Goal: Task Accomplishment & Management: Complete application form

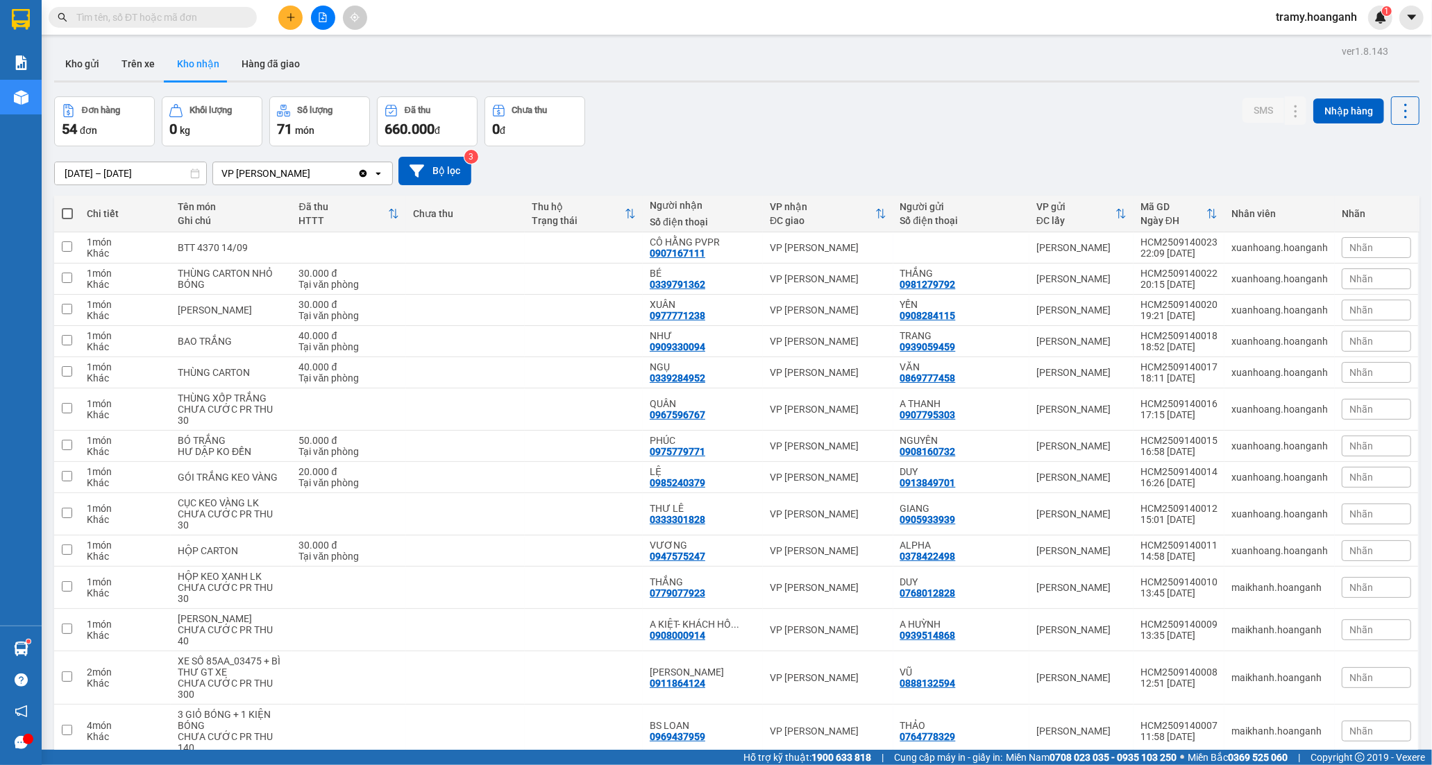
click at [175, 14] on input "text" at bounding box center [158, 17] width 164 height 15
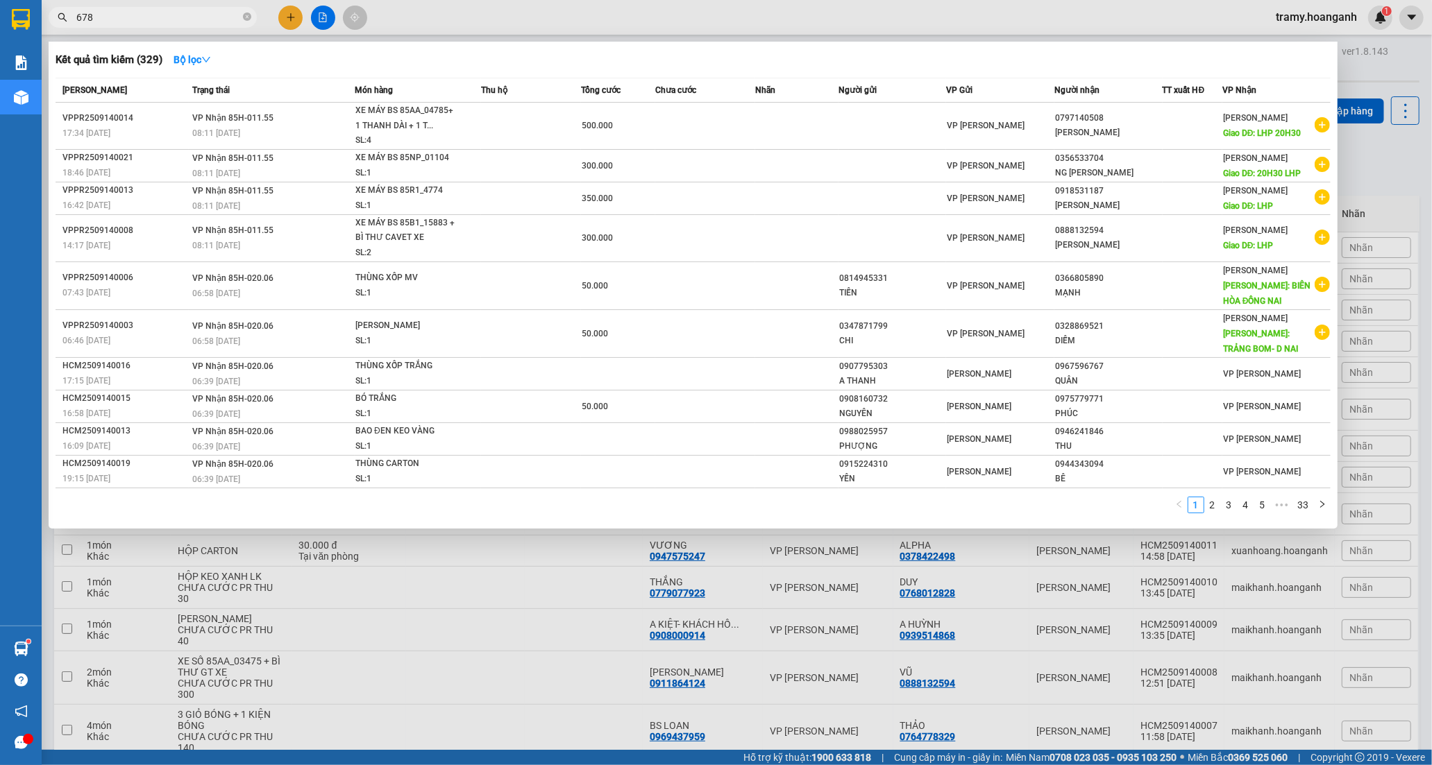
type input "678"
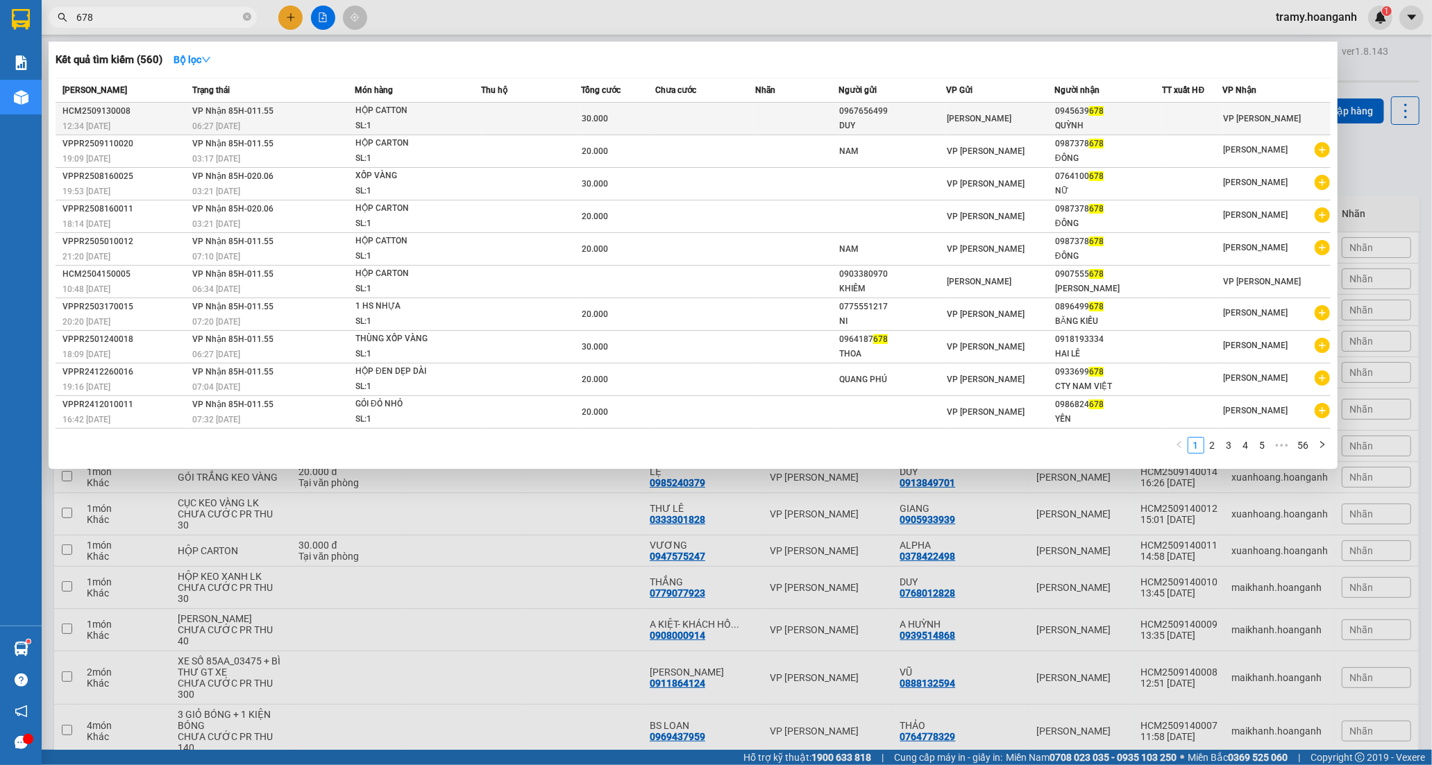
click at [785, 112] on td at bounding box center [796, 119] width 83 height 33
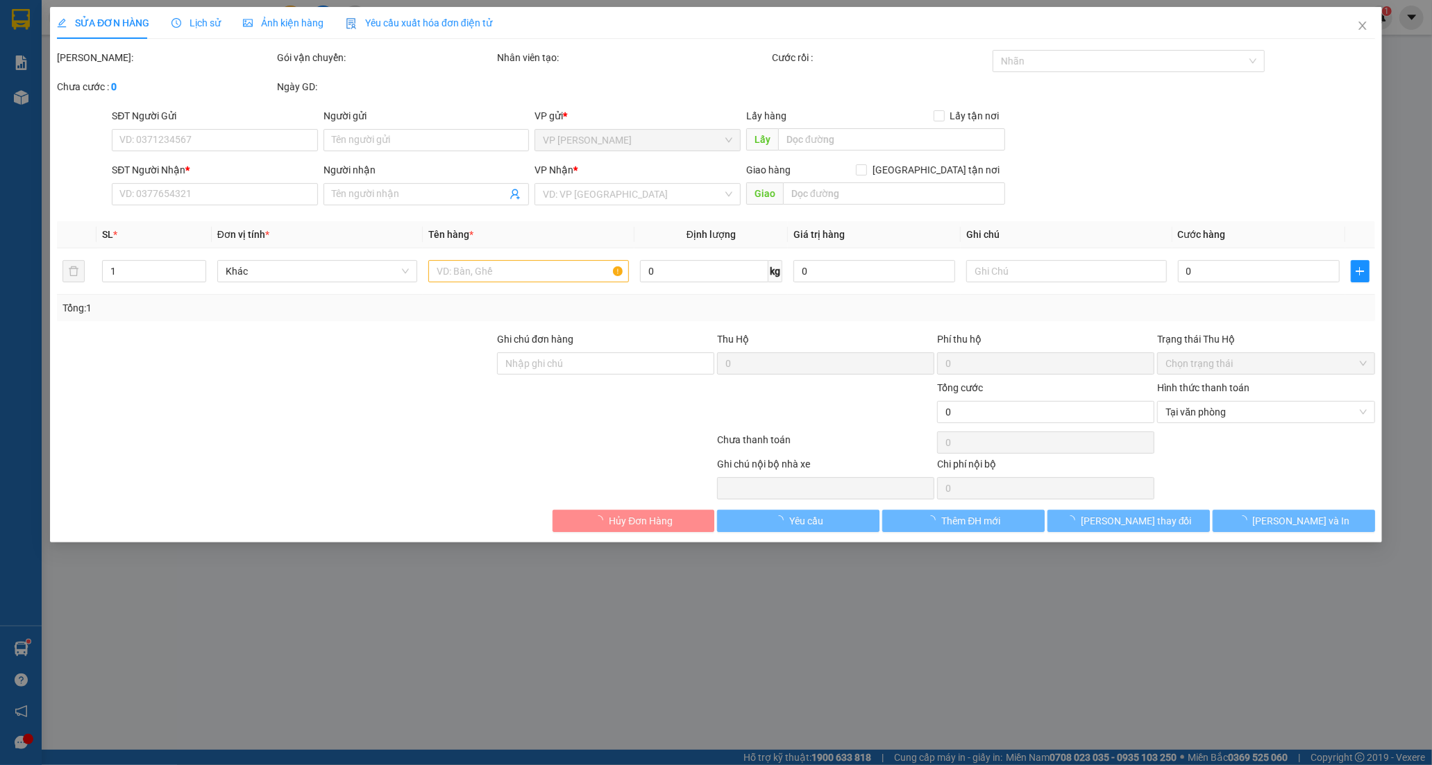
type input "0967656499"
type input "DUY"
type input "0945639678"
type input "QUỲNH"
type input "30.000"
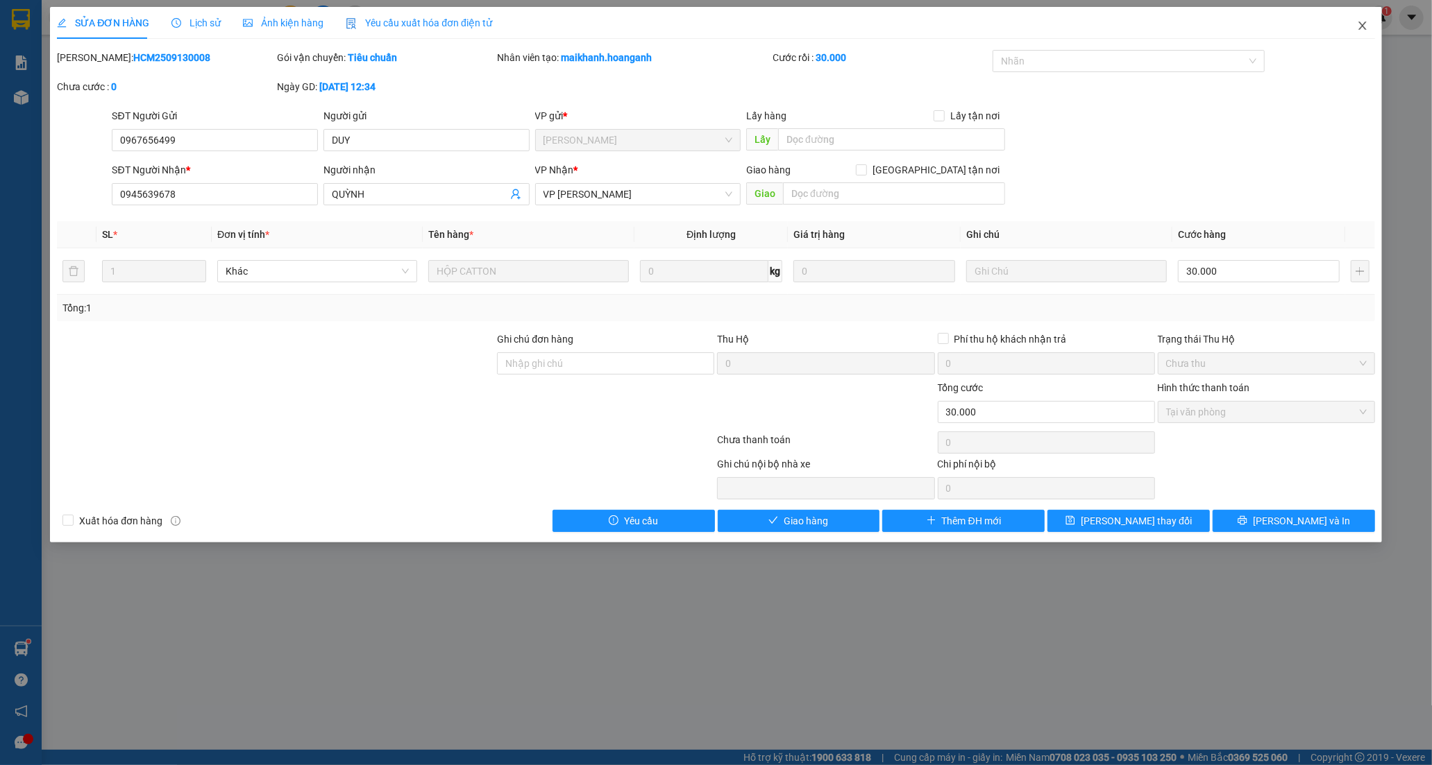
click at [1366, 19] on span "Close" at bounding box center [1362, 26] width 39 height 39
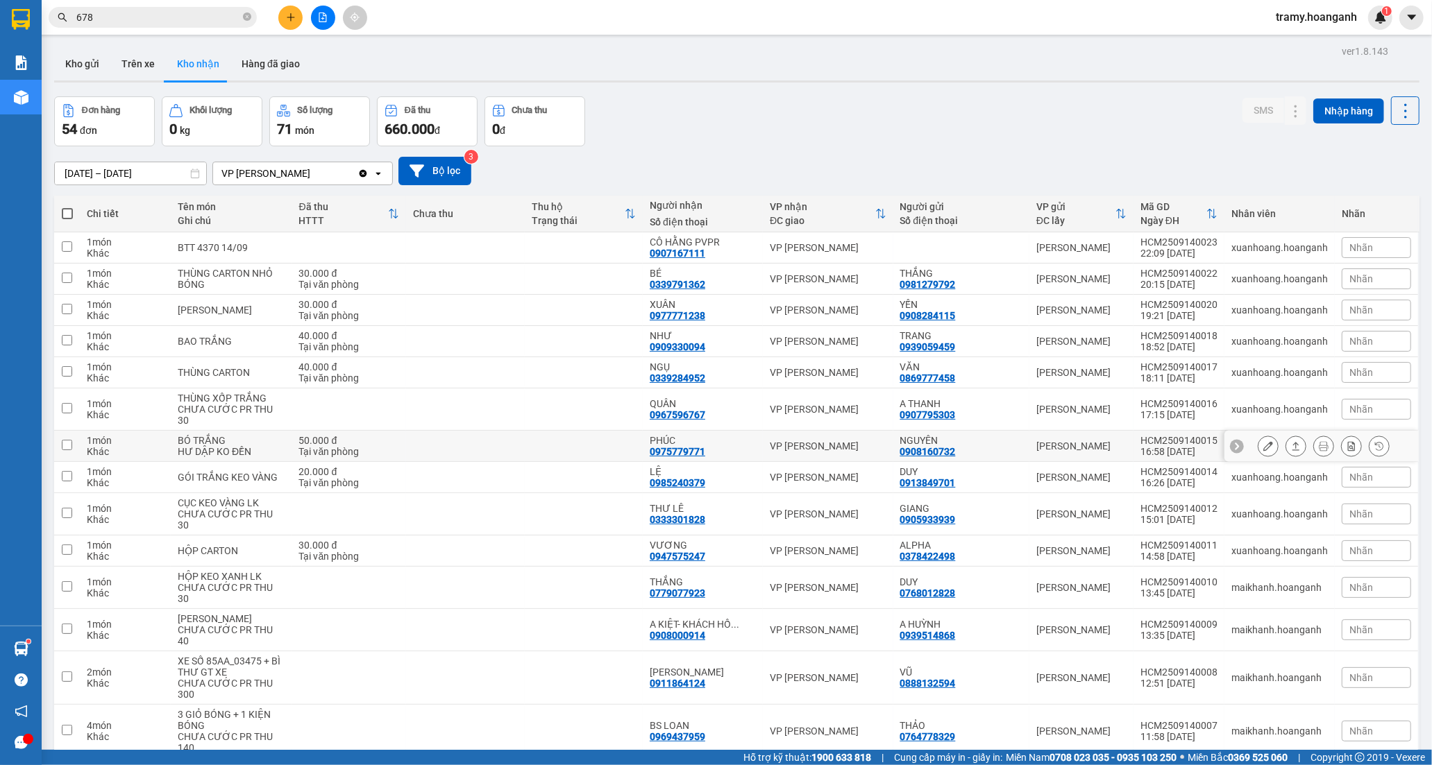
click at [618, 435] on td at bounding box center [584, 446] width 118 height 31
checkbox input "true"
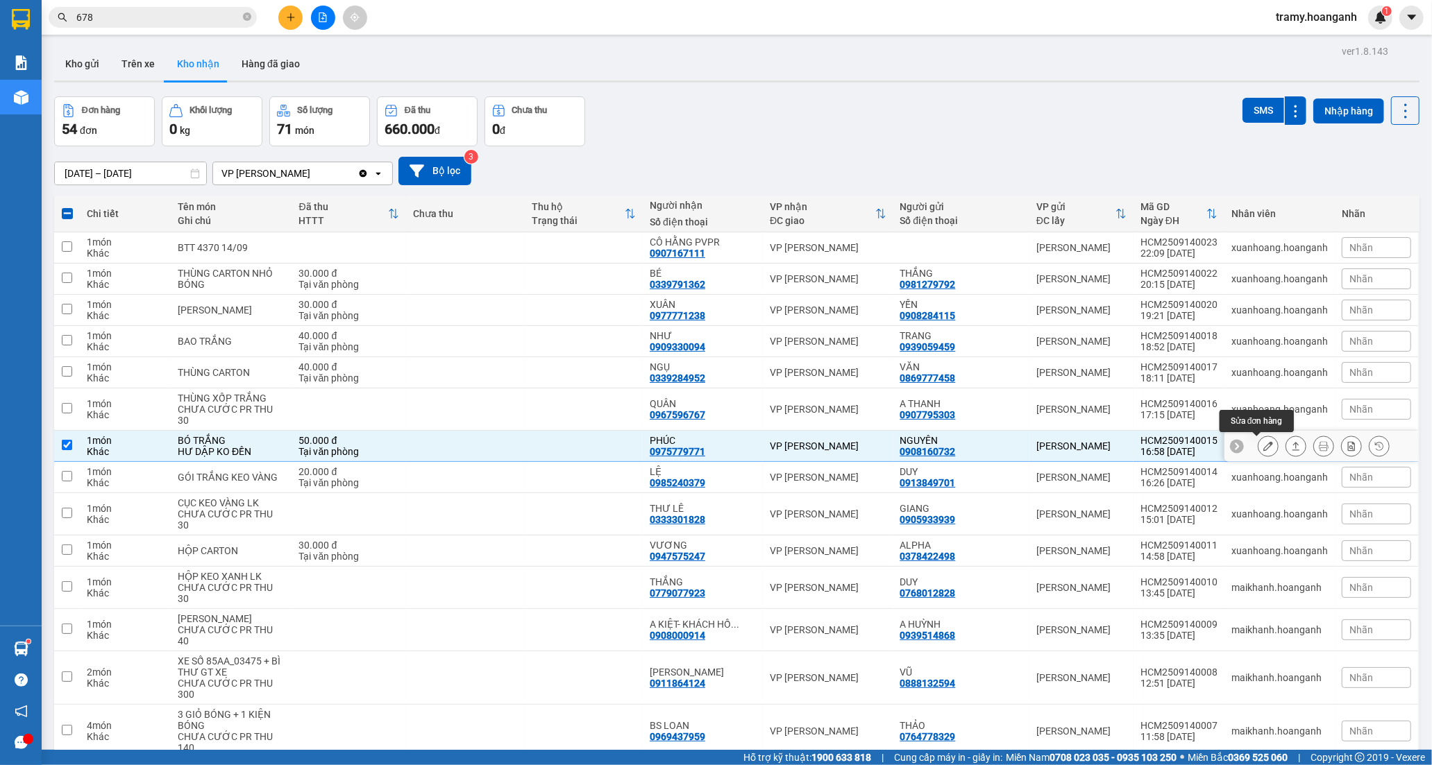
click at [1263, 443] on icon at bounding box center [1268, 446] width 10 height 10
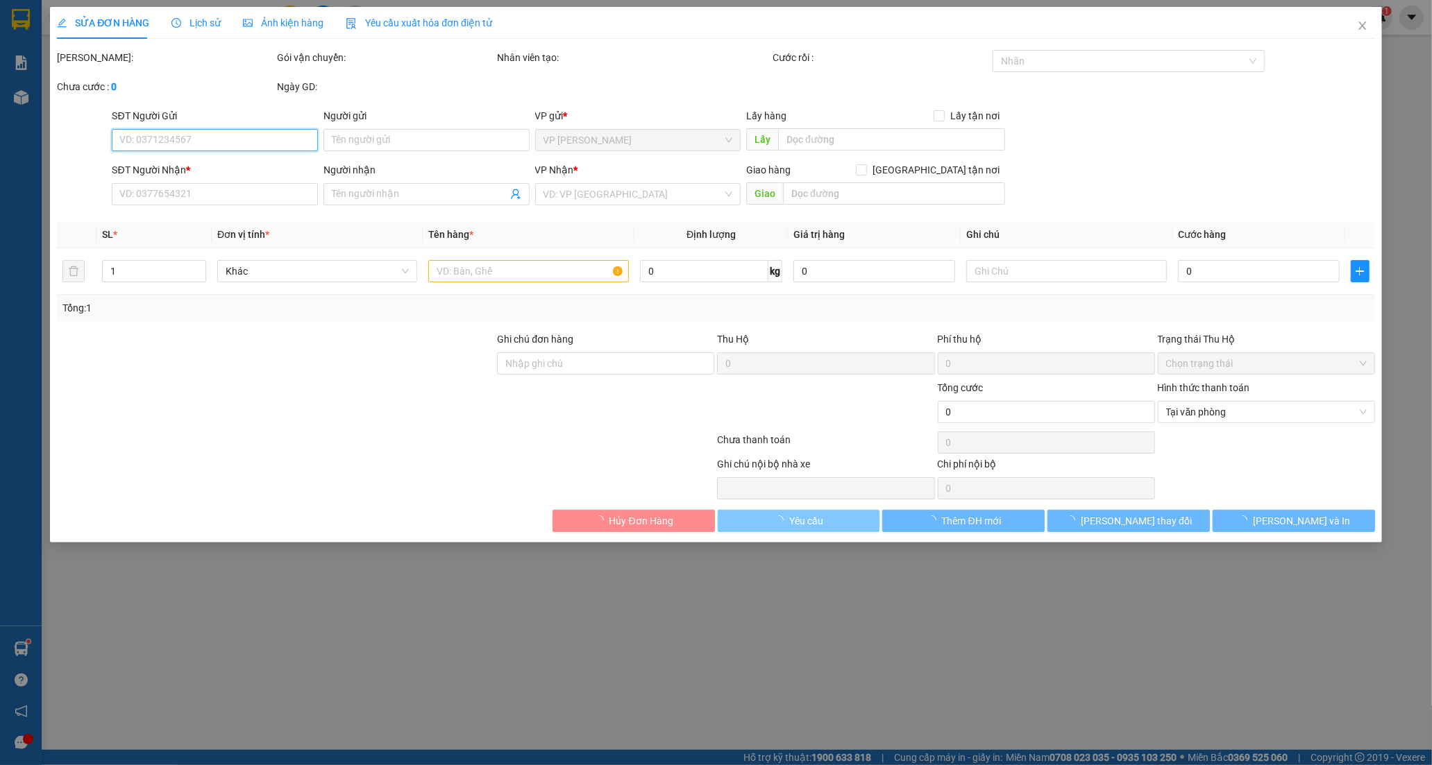
type input "0908160732"
type input "NGUYÊN"
type input "0975779771"
type input "PHÚC"
type input "50.000"
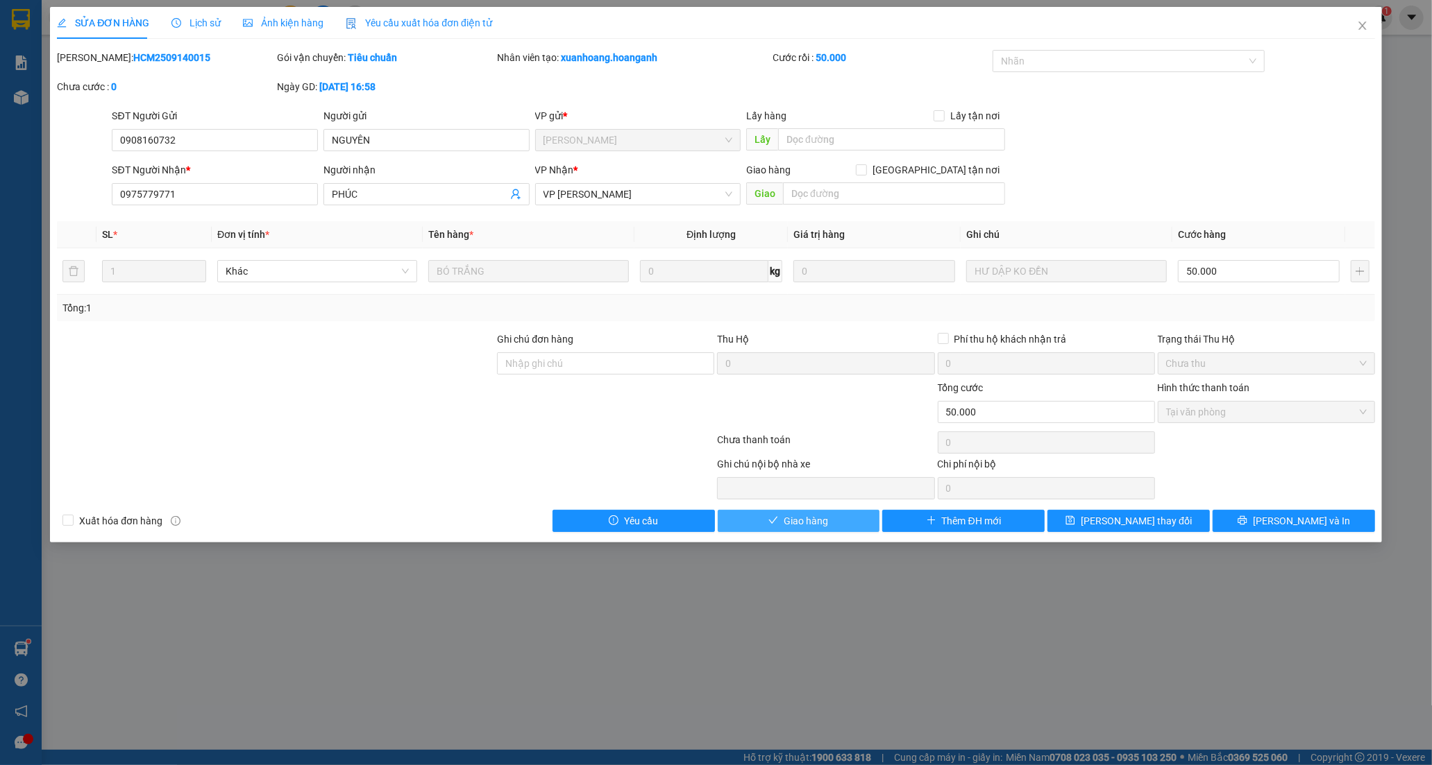
click at [785, 518] on span "Giao hàng" at bounding box center [805, 521] width 44 height 15
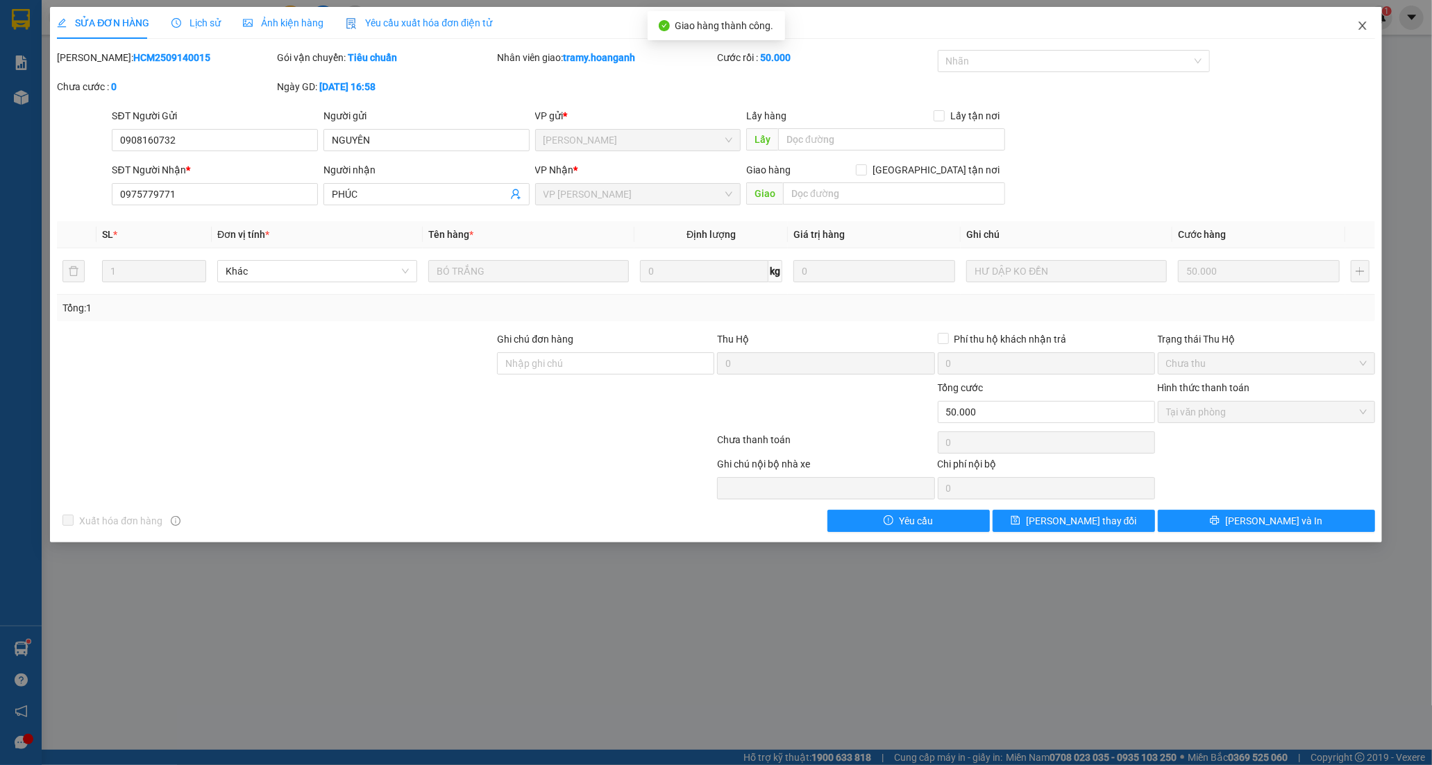
click at [1364, 29] on icon "close" at bounding box center [1362, 26] width 8 height 8
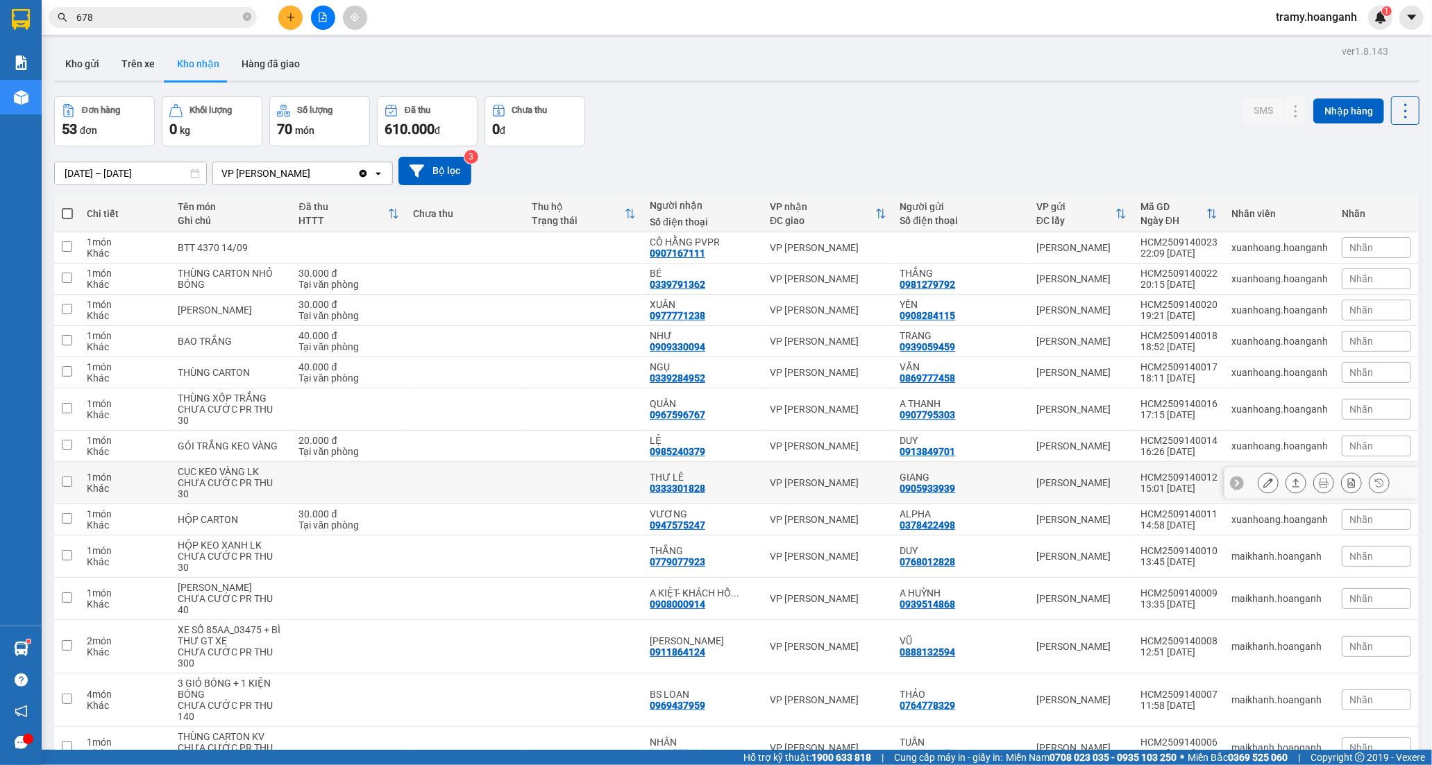
click at [703, 484] on div "0333301828" at bounding box center [678, 488] width 56 height 11
click at [1258, 484] on button at bounding box center [1267, 483] width 19 height 24
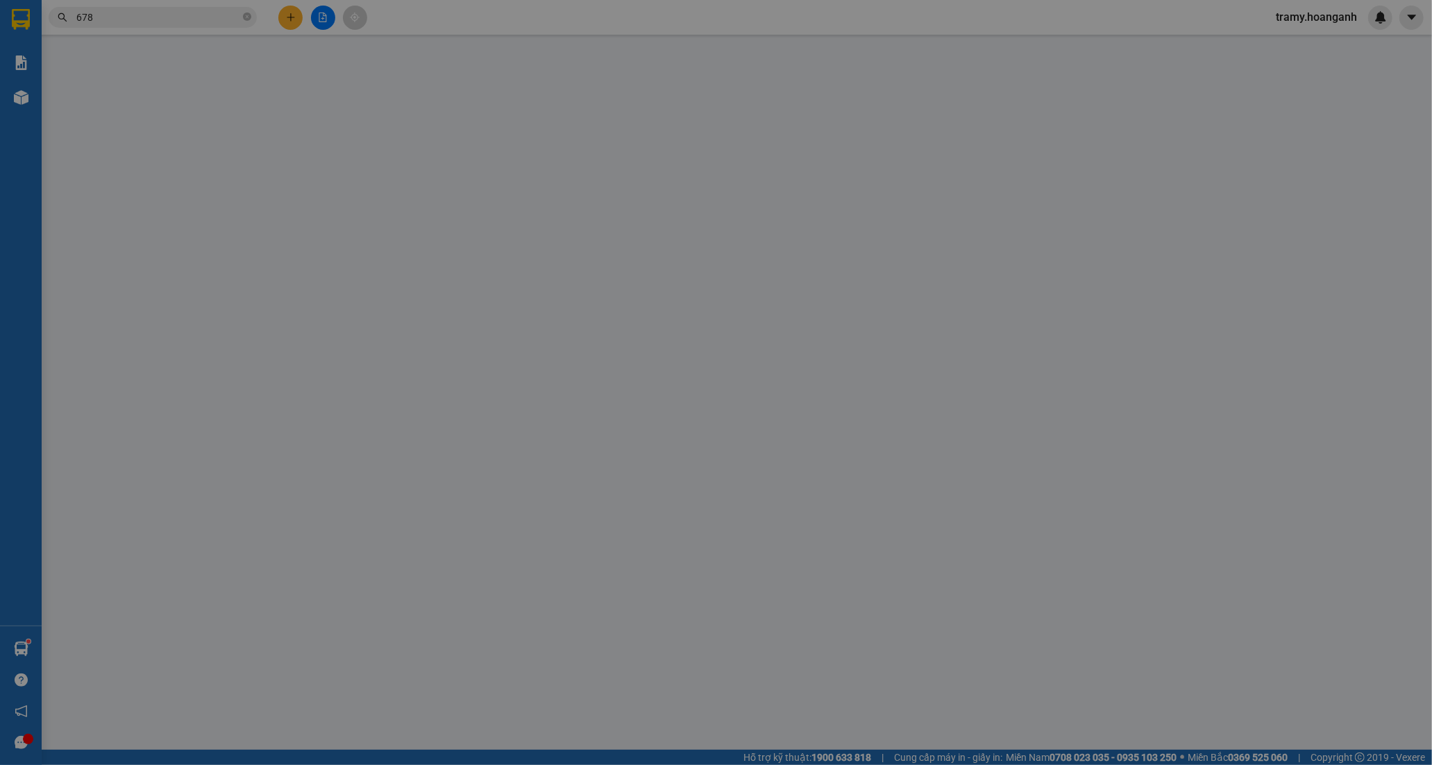
type input "0905933939"
type input "GIANG"
type input "0333301828"
type input "THƯ LÊ"
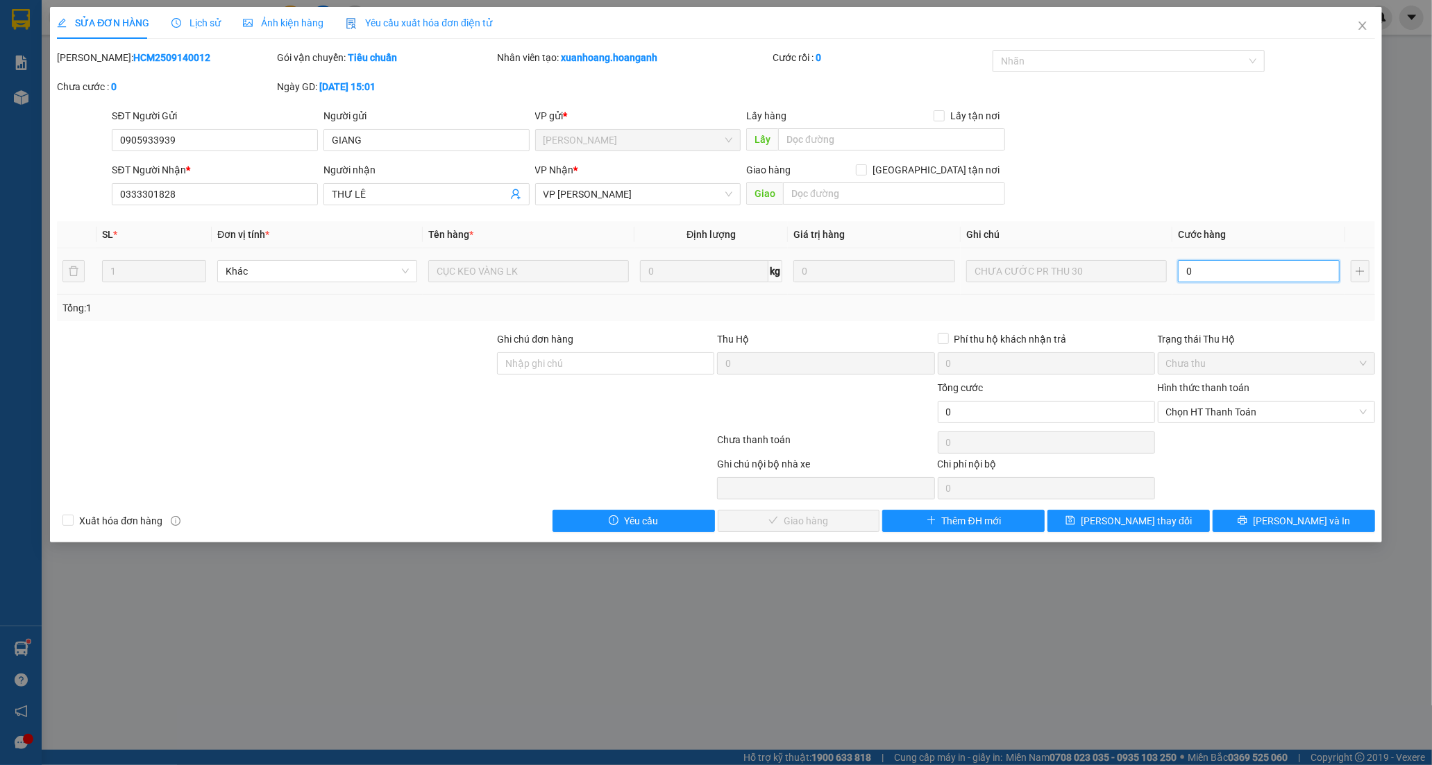
click at [1221, 280] on input "0" at bounding box center [1259, 271] width 162 height 22
type input "3"
type input "30"
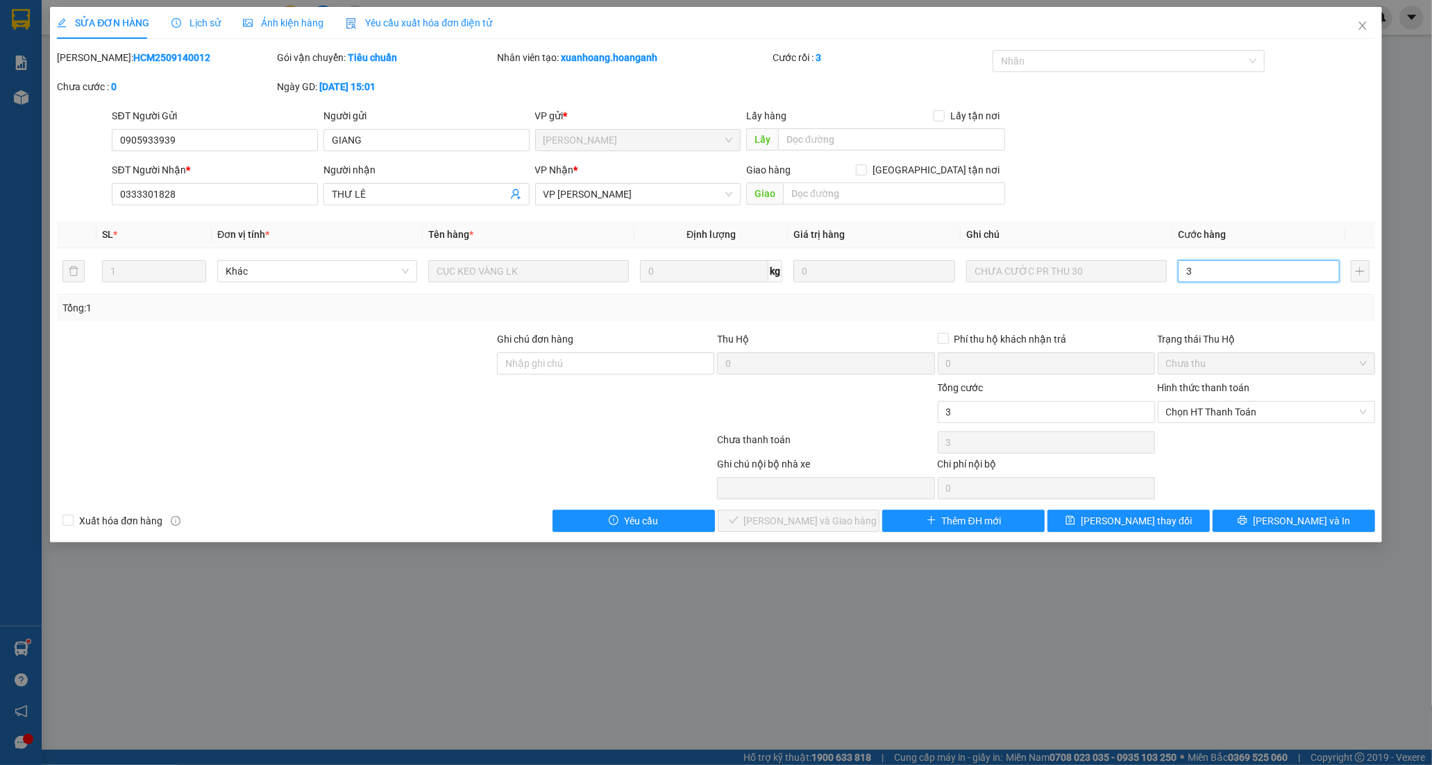
type input "30"
click at [1271, 402] on span "Chọn HT Thanh Toán" at bounding box center [1266, 412] width 201 height 21
type input "30"
type input "30.000"
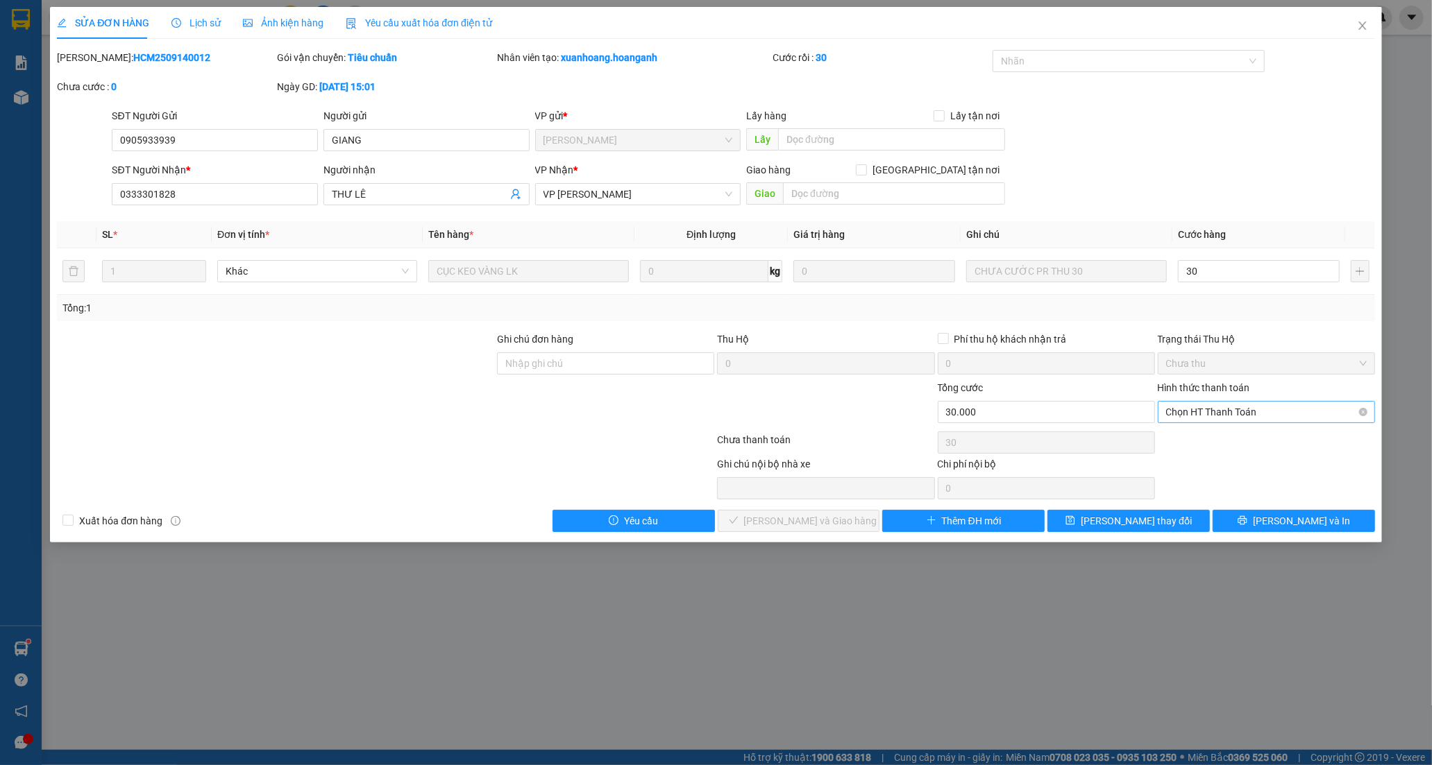
type input "30.000"
click at [1182, 433] on div "Tại văn phòng" at bounding box center [1266, 439] width 201 height 15
type input "0"
click at [795, 510] on button "[PERSON_NAME] và Giao hàng" at bounding box center [799, 521] width 162 height 22
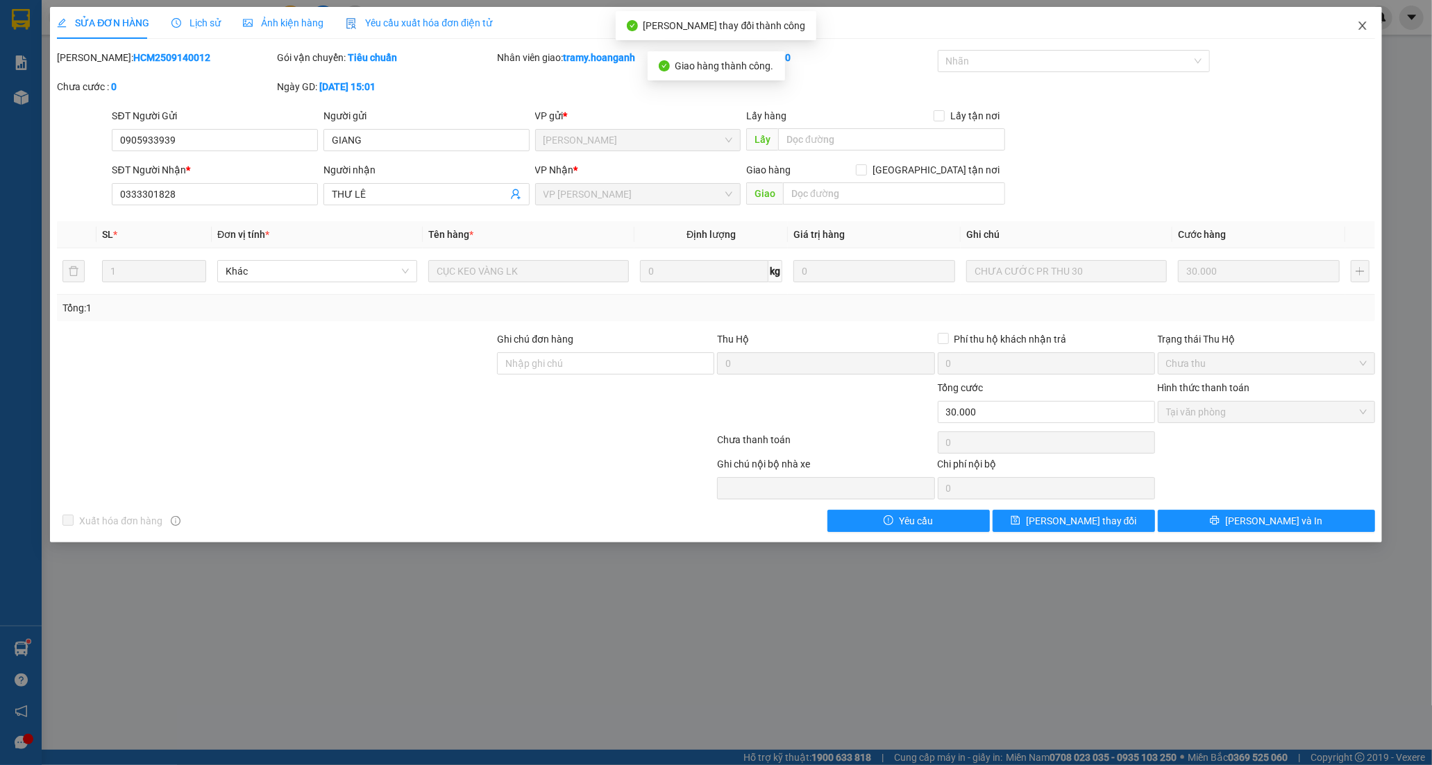
click at [1357, 29] on icon "close" at bounding box center [1362, 25] width 11 height 11
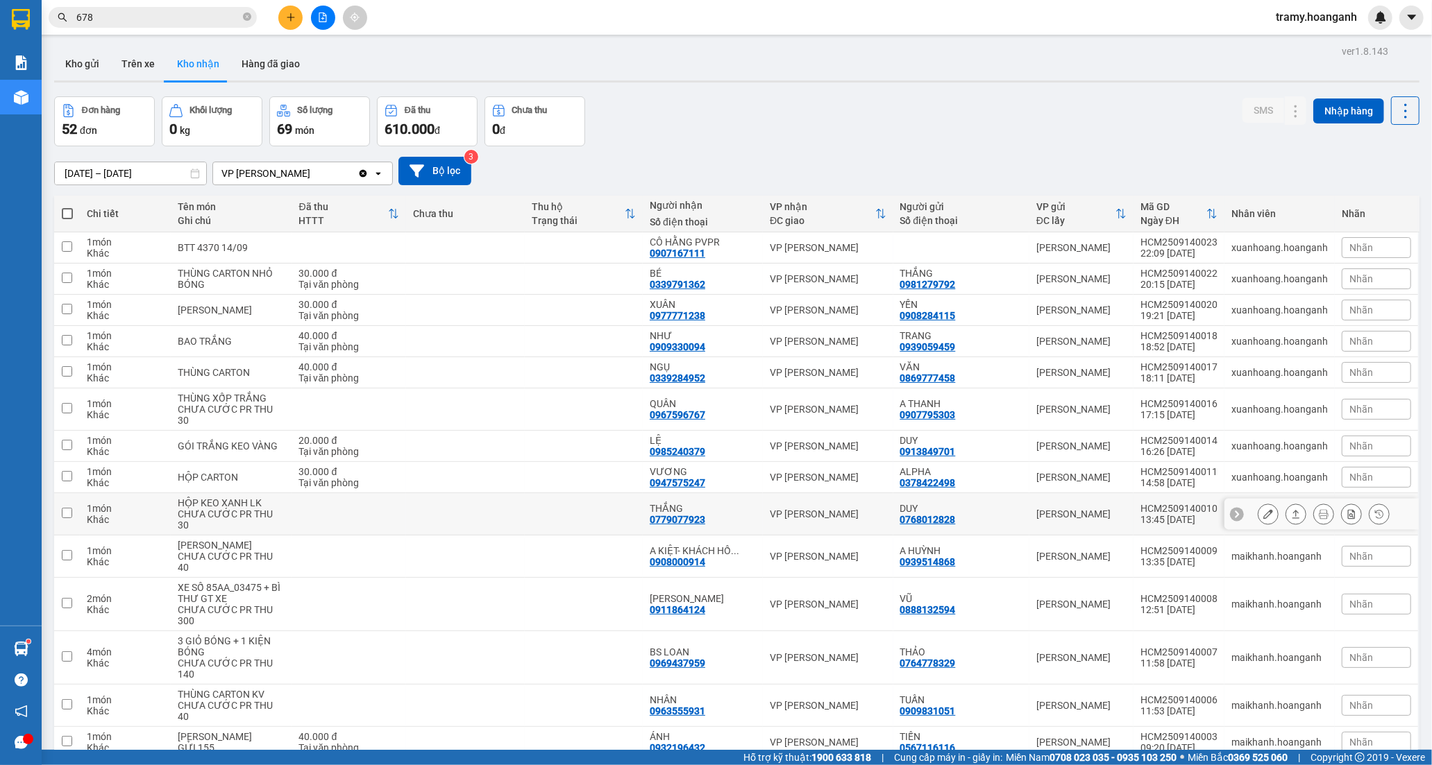
click at [591, 504] on td at bounding box center [584, 514] width 118 height 42
checkbox input "true"
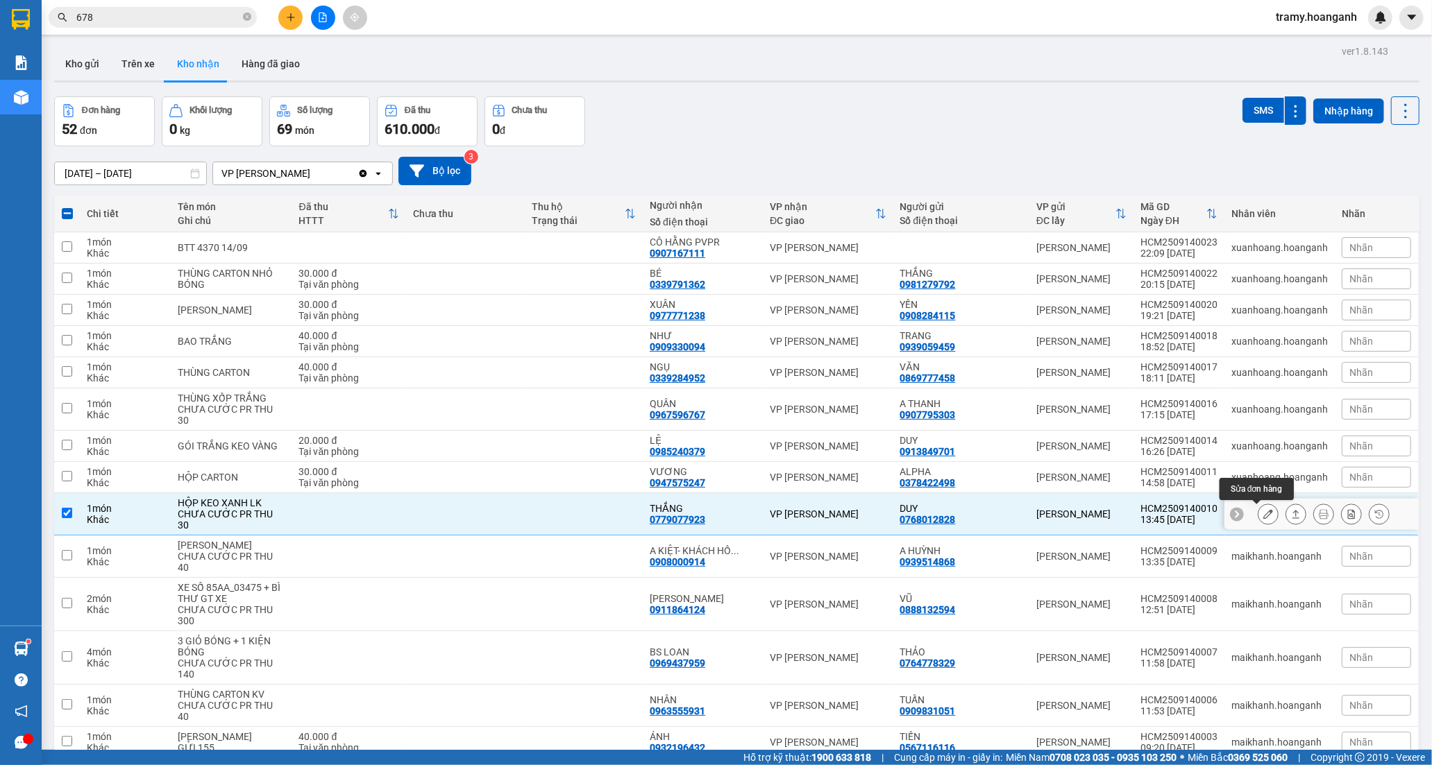
click at [1258, 514] on button at bounding box center [1267, 514] width 19 height 24
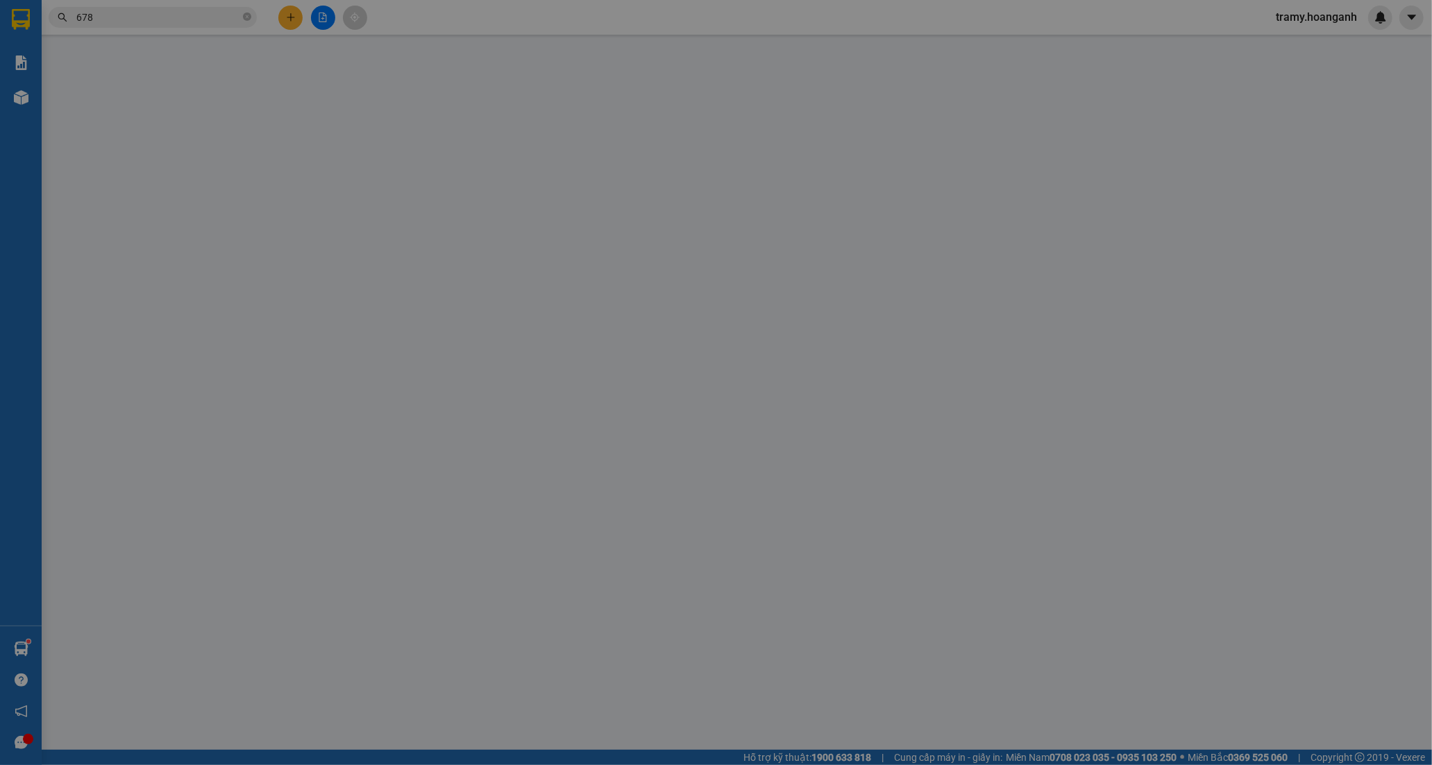
type input "0768012828"
type input "DUY"
type input "0779077923"
type input "THẮNG"
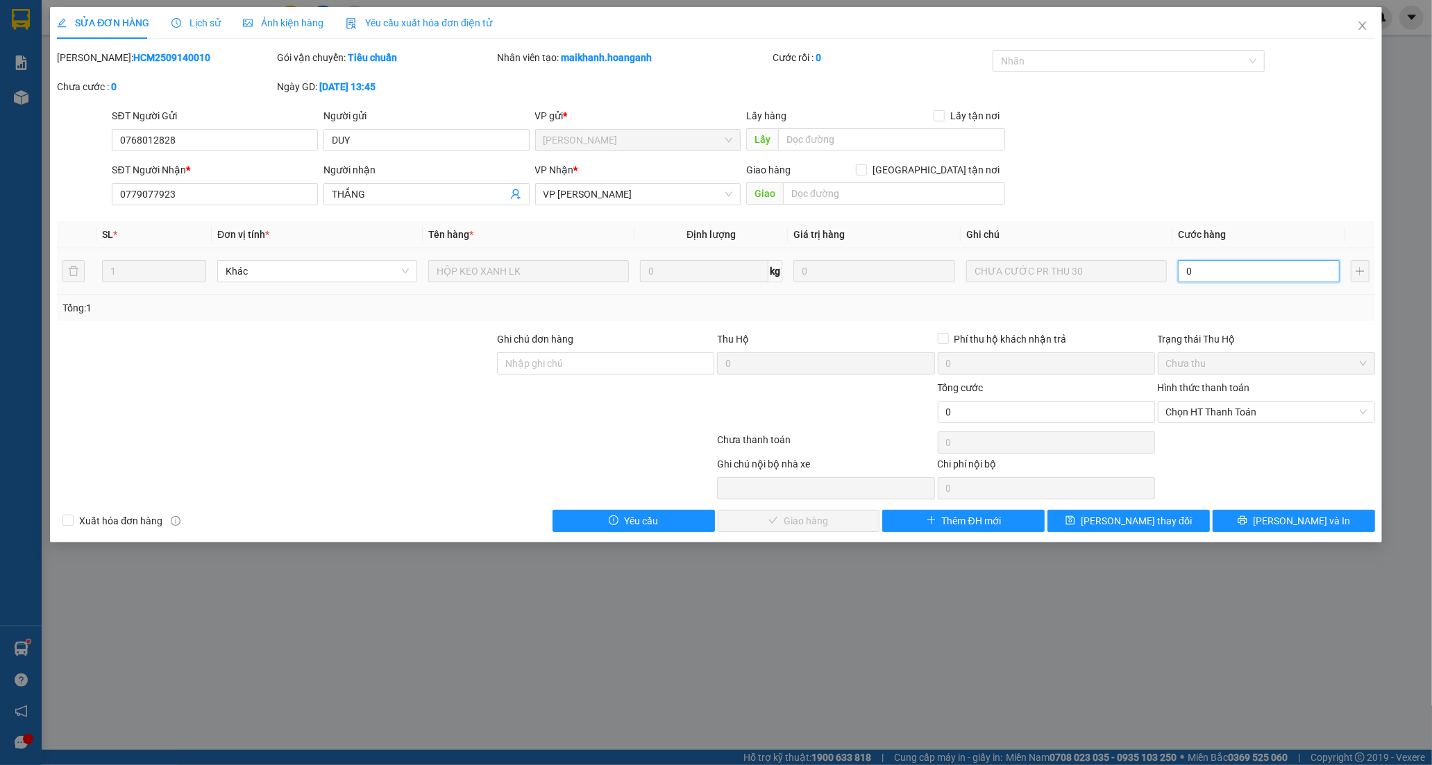
click at [1205, 271] on input "0" at bounding box center [1259, 271] width 162 height 22
type input "3"
type input "30"
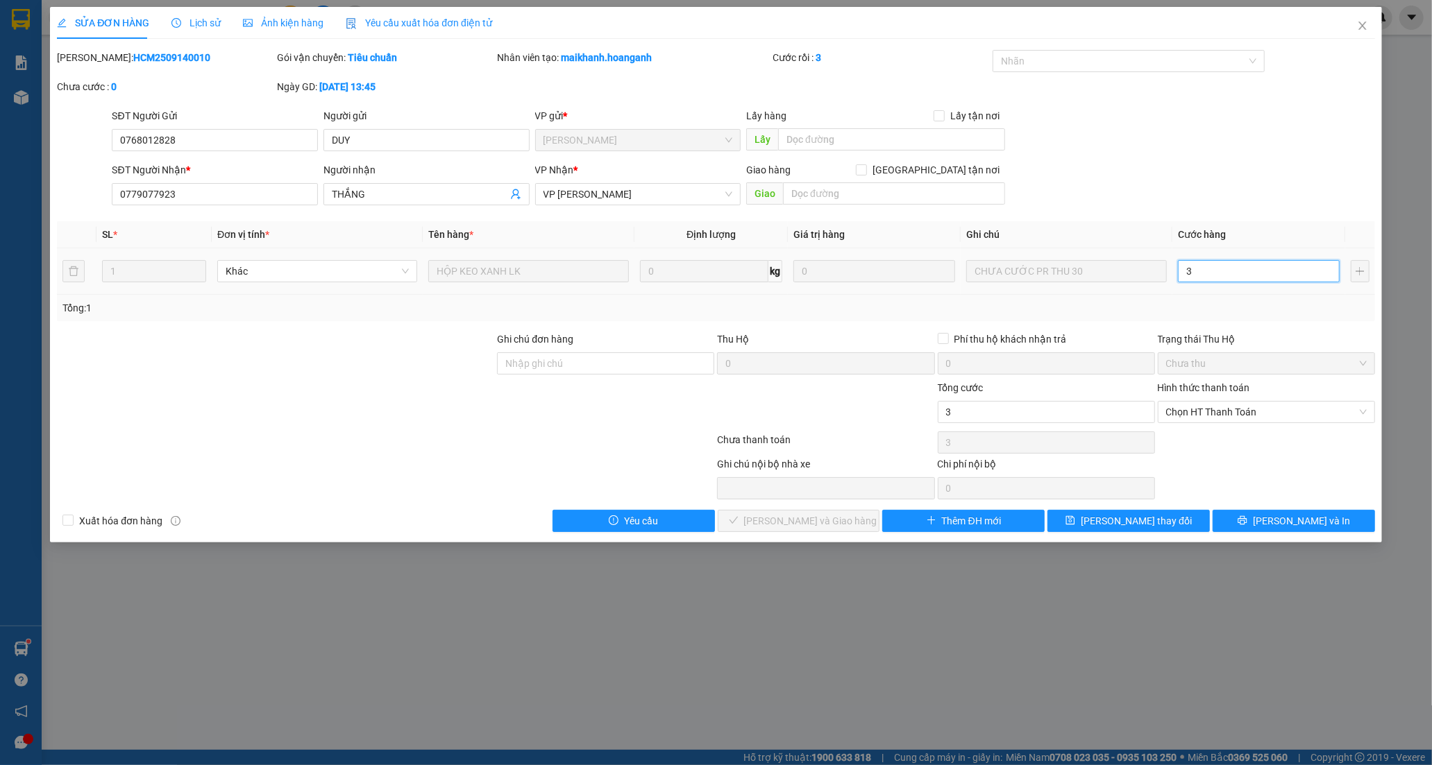
type input "30"
click at [1213, 410] on span "Chọn HT Thanh Toán" at bounding box center [1266, 412] width 201 height 21
type input "30"
type input "30.000"
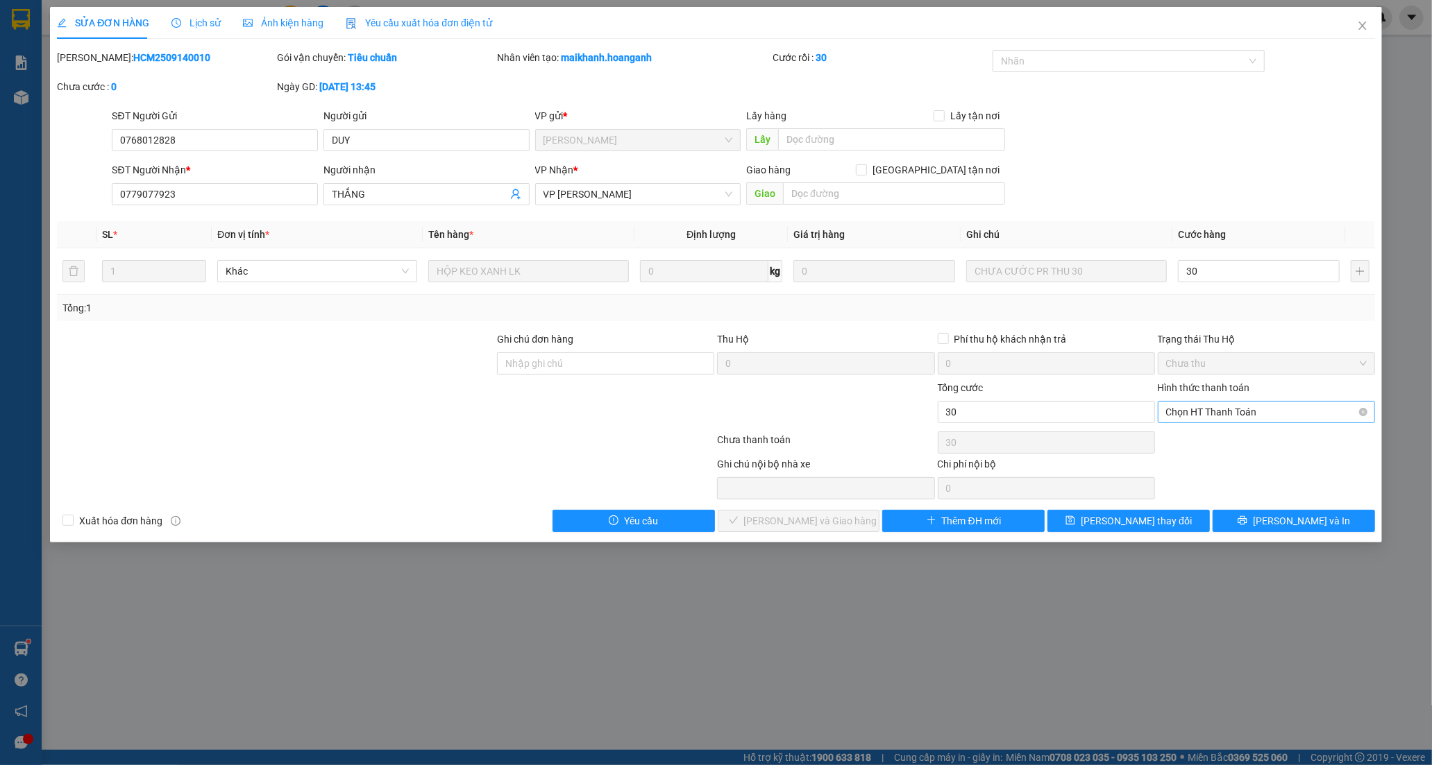
type input "30.000"
drag, startPoint x: 1191, startPoint y: 438, endPoint x: 1156, endPoint y: 447, distance: 35.9
click at [1191, 439] on div "Tại văn phòng" at bounding box center [1266, 439] width 201 height 15
type input "0"
click at [820, 512] on button "[PERSON_NAME] và Giao hàng" at bounding box center [799, 521] width 162 height 22
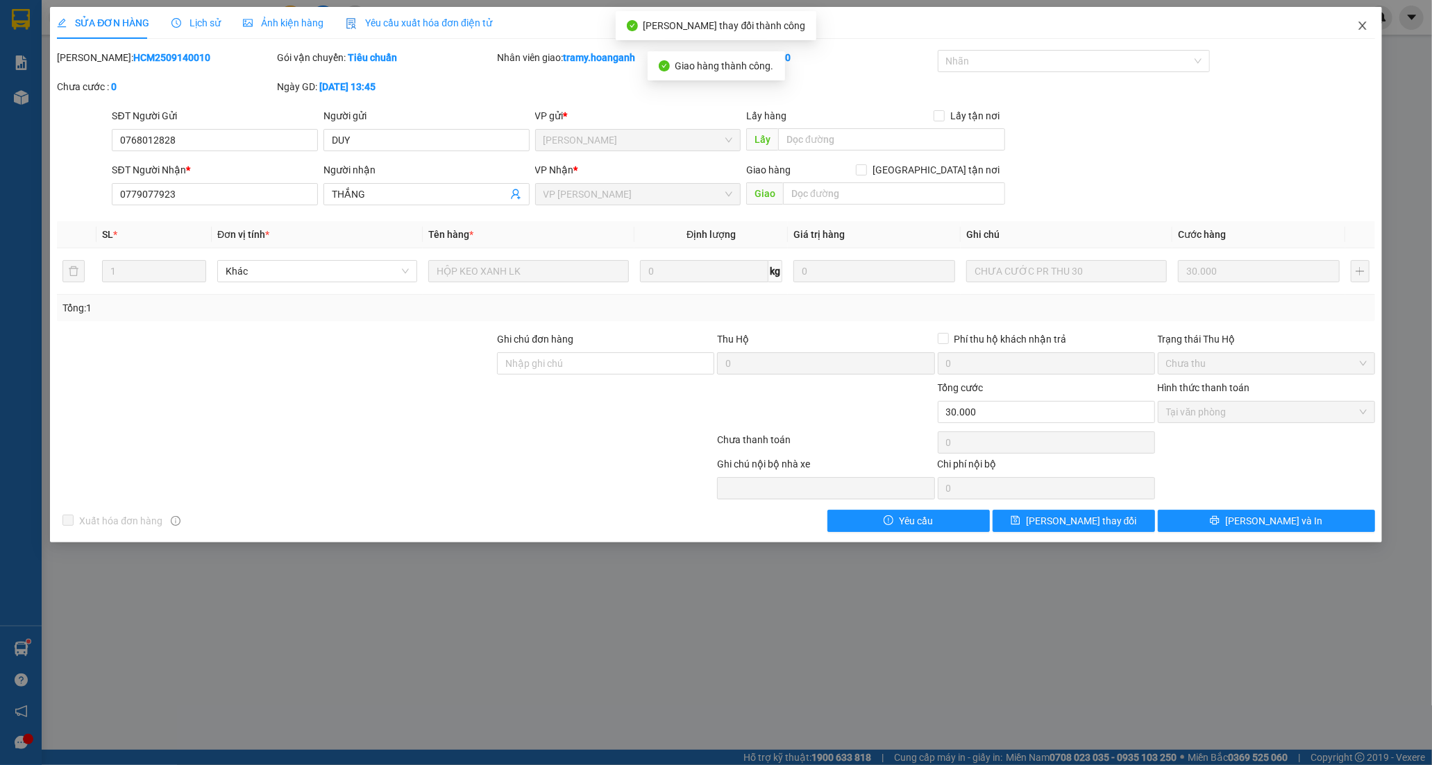
click at [1362, 25] on icon "close" at bounding box center [1362, 25] width 11 height 11
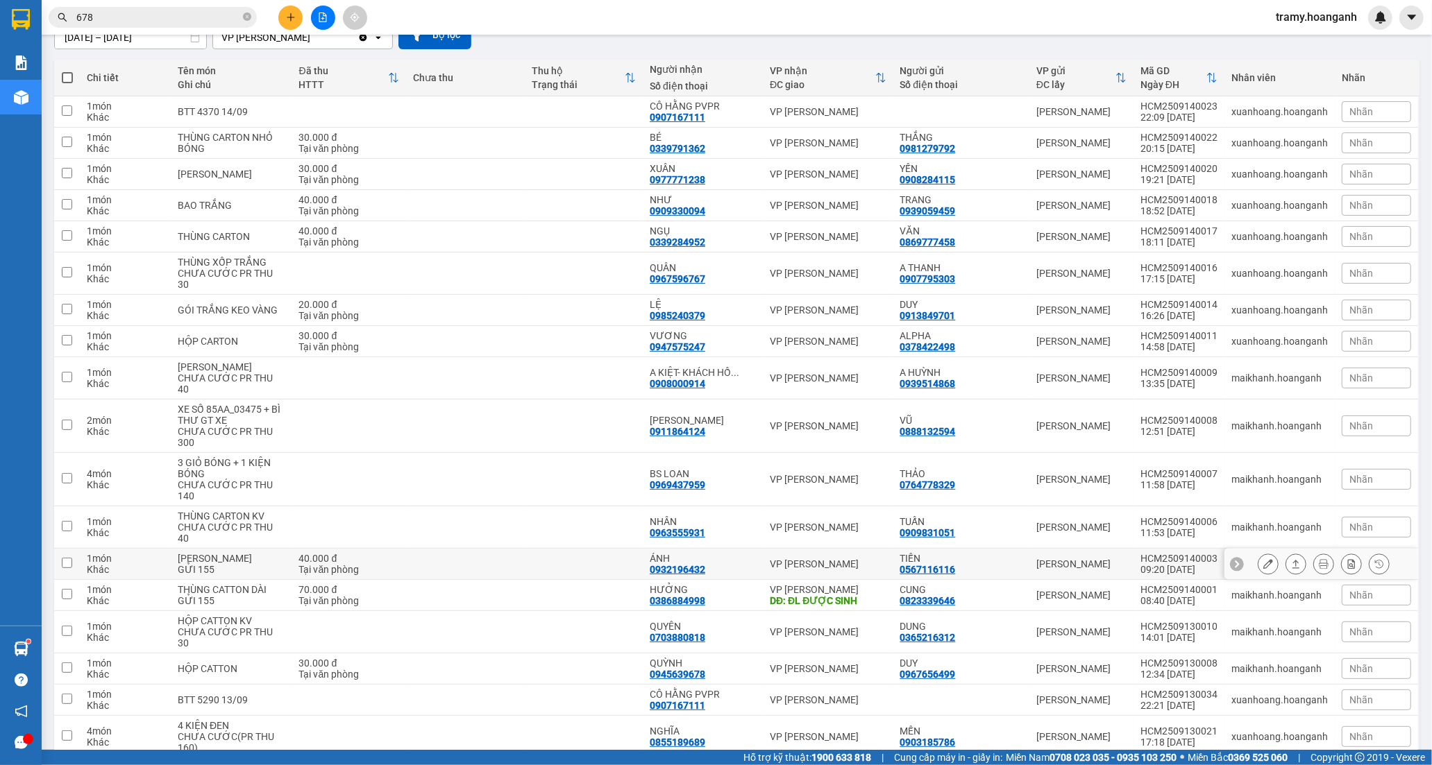
scroll to position [154, 0]
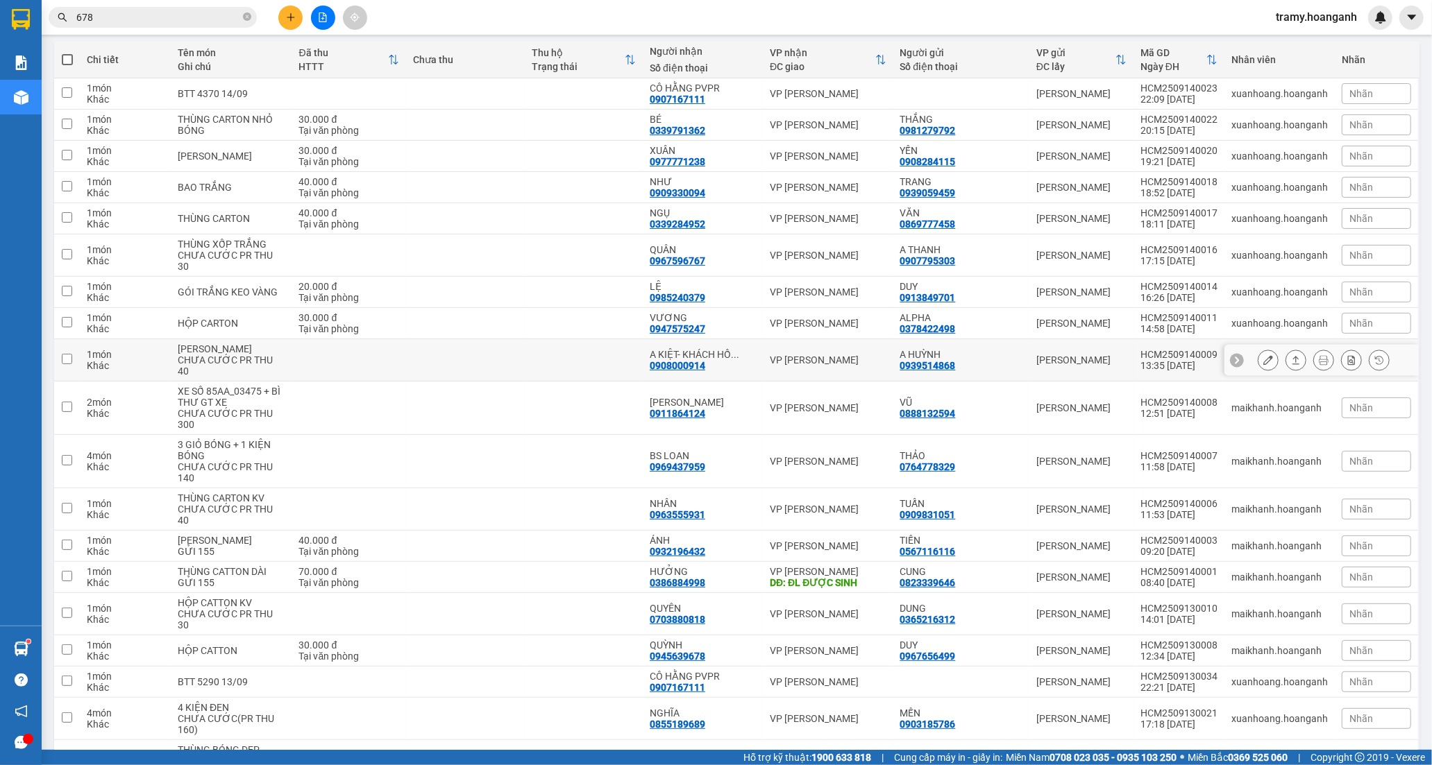
click at [604, 346] on td at bounding box center [584, 360] width 118 height 42
checkbox input "true"
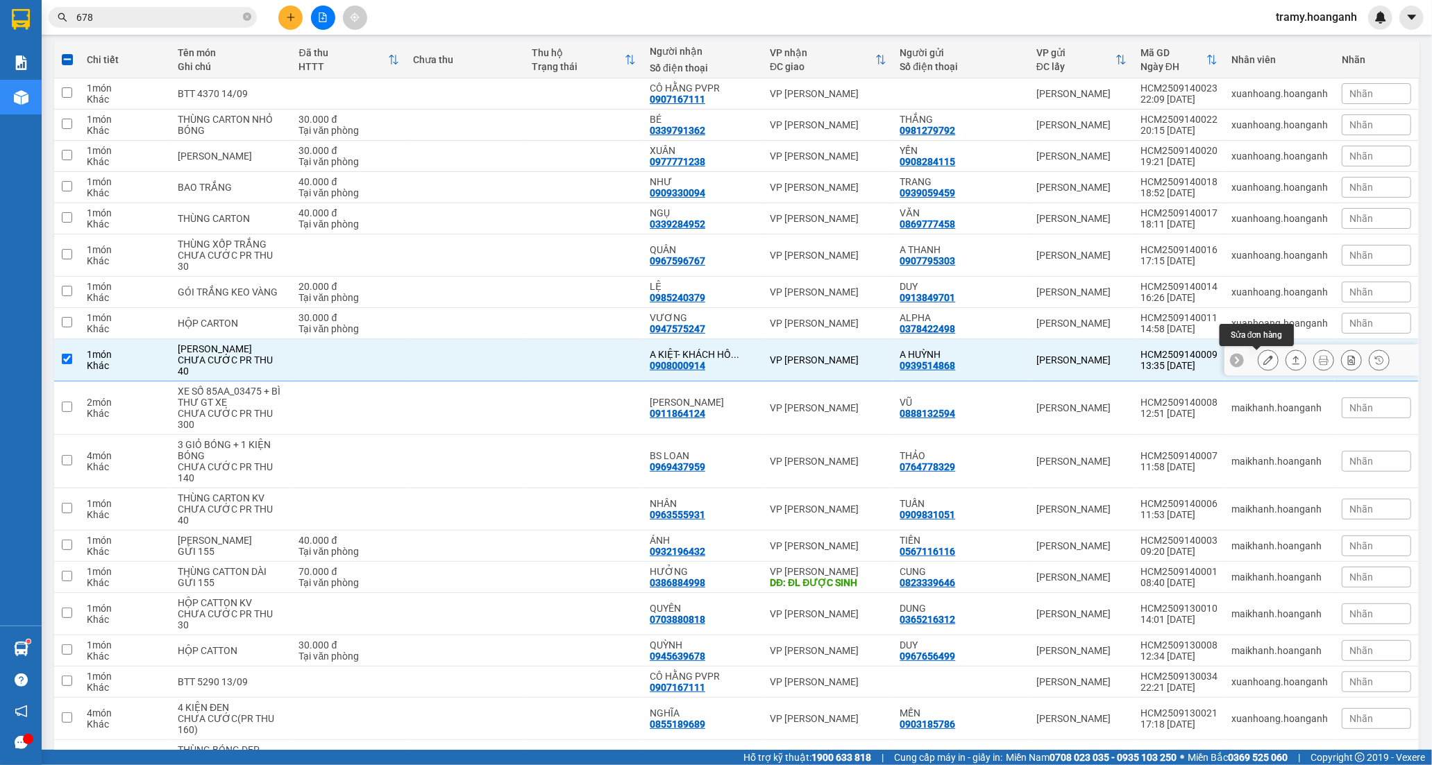
click at [1263, 359] on icon at bounding box center [1268, 360] width 10 height 10
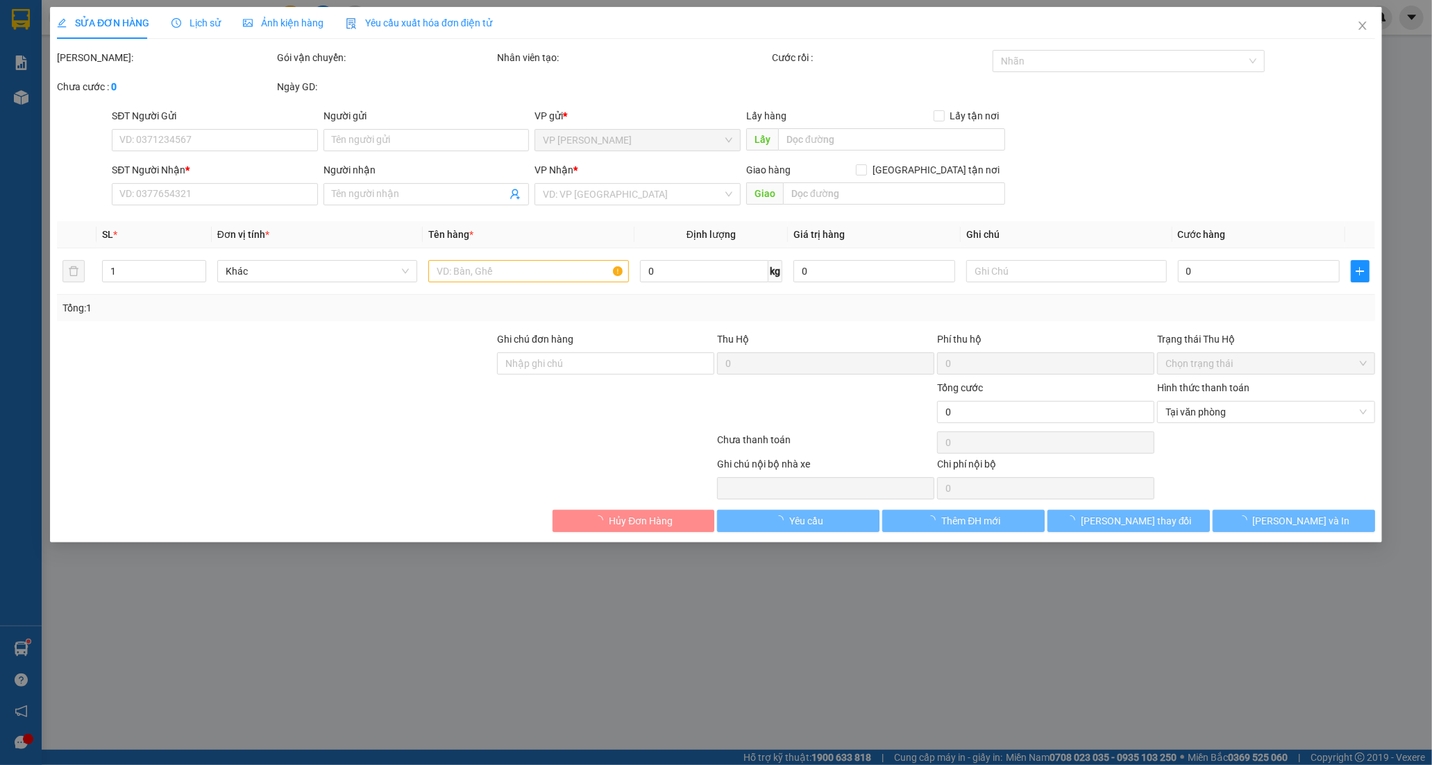
type input "0939514868"
type input "A HUỲNH"
type input "0908000914"
type input "A KIỆT- KHÁCH HỒ ĐỒ"
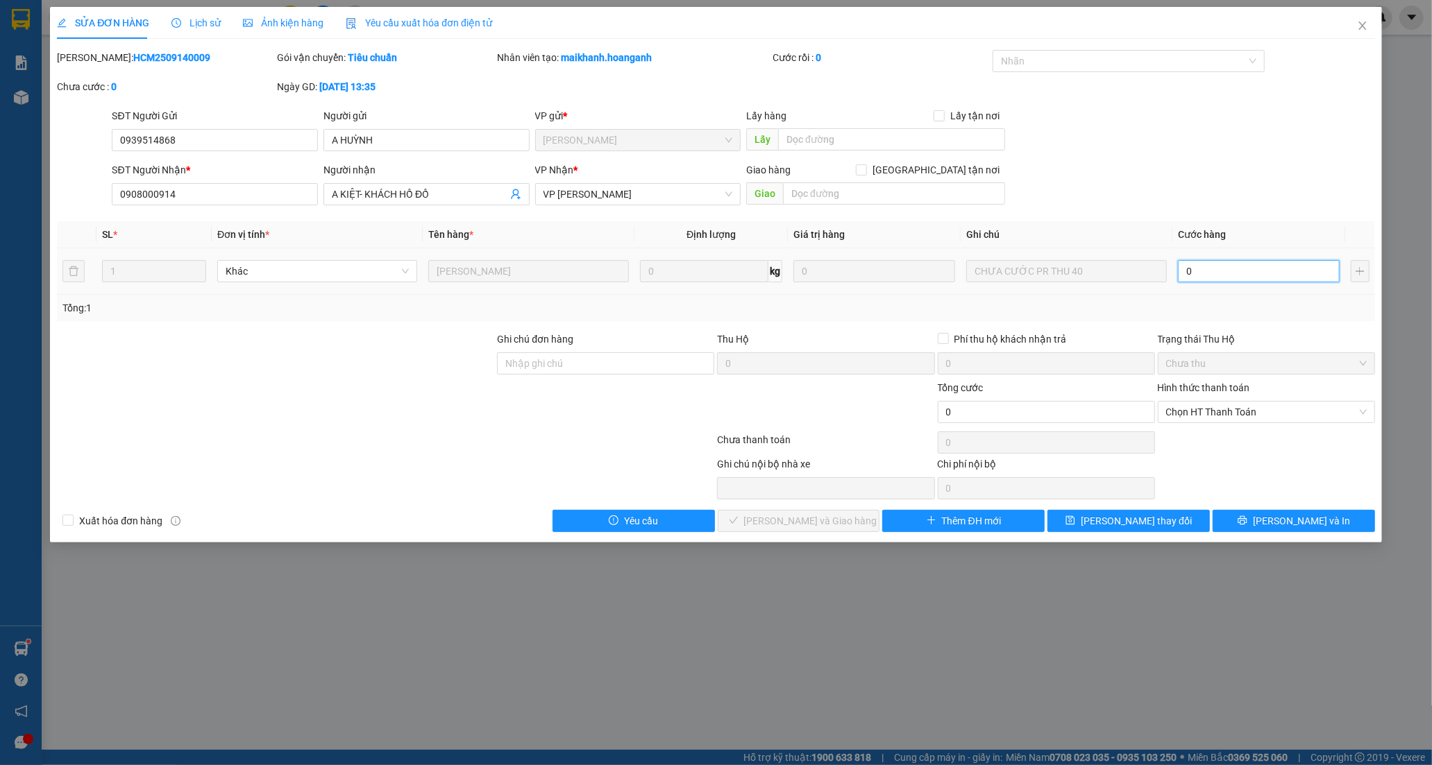
click at [1217, 271] on input "0" at bounding box center [1259, 271] width 162 height 22
type input "4"
type input "40"
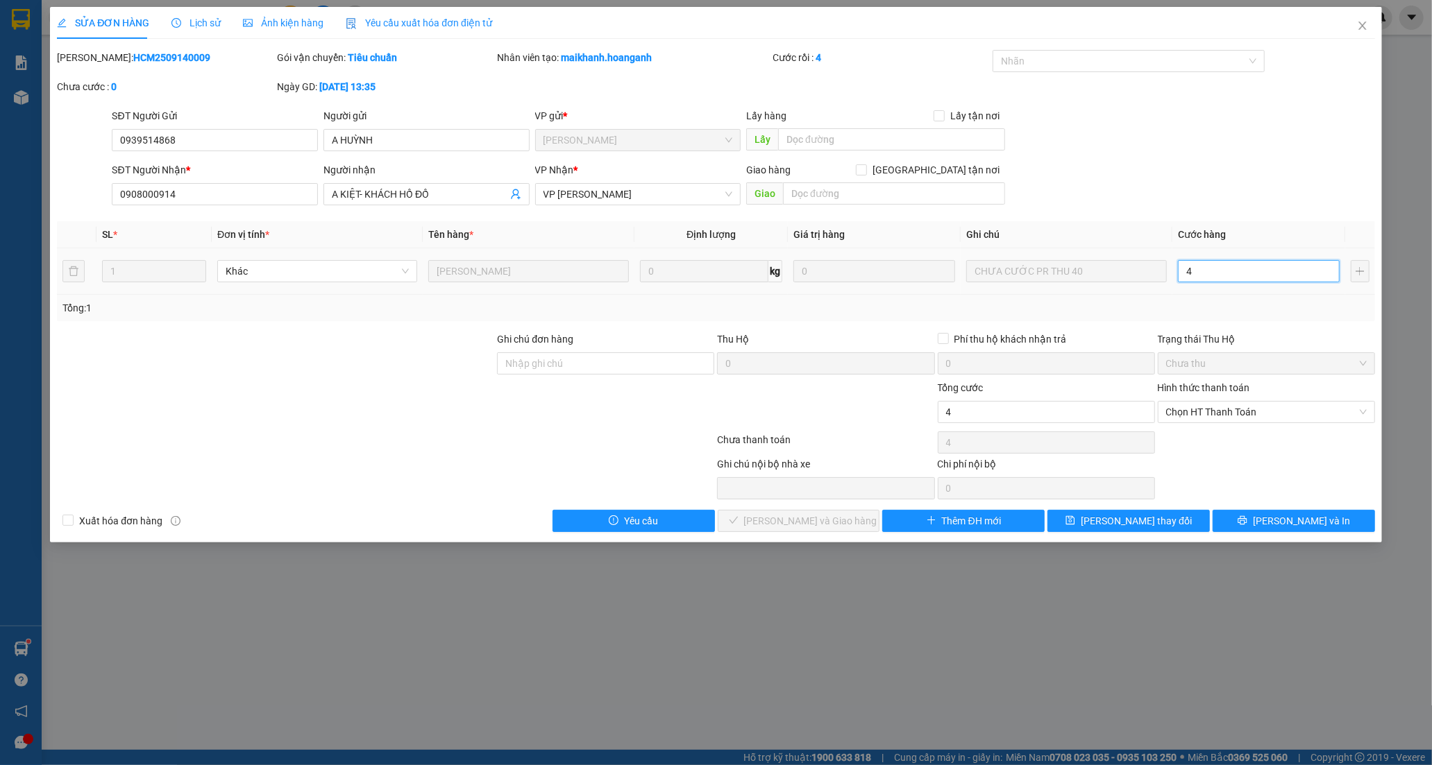
type input "40"
click at [1201, 410] on span "Chọn HT Thanh Toán" at bounding box center [1266, 412] width 201 height 21
type input "40"
type input "40.000"
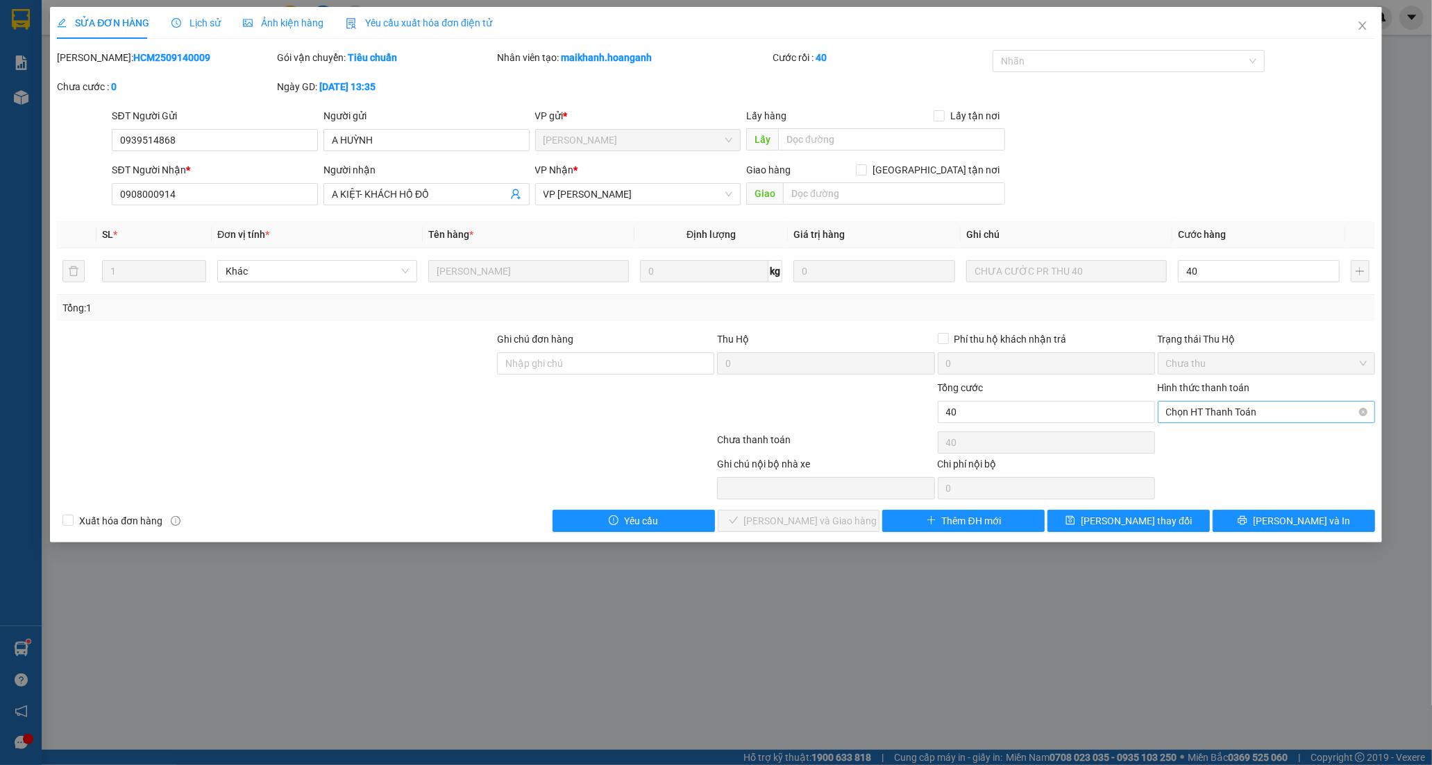
type input "40.000"
drag, startPoint x: 1171, startPoint y: 442, endPoint x: 1003, endPoint y: 455, distance: 168.4
click at [1166, 442] on div "Tại văn phòng" at bounding box center [1266, 439] width 201 height 15
type input "0"
click at [783, 510] on button "[PERSON_NAME] và Giao hàng" at bounding box center [799, 521] width 162 height 22
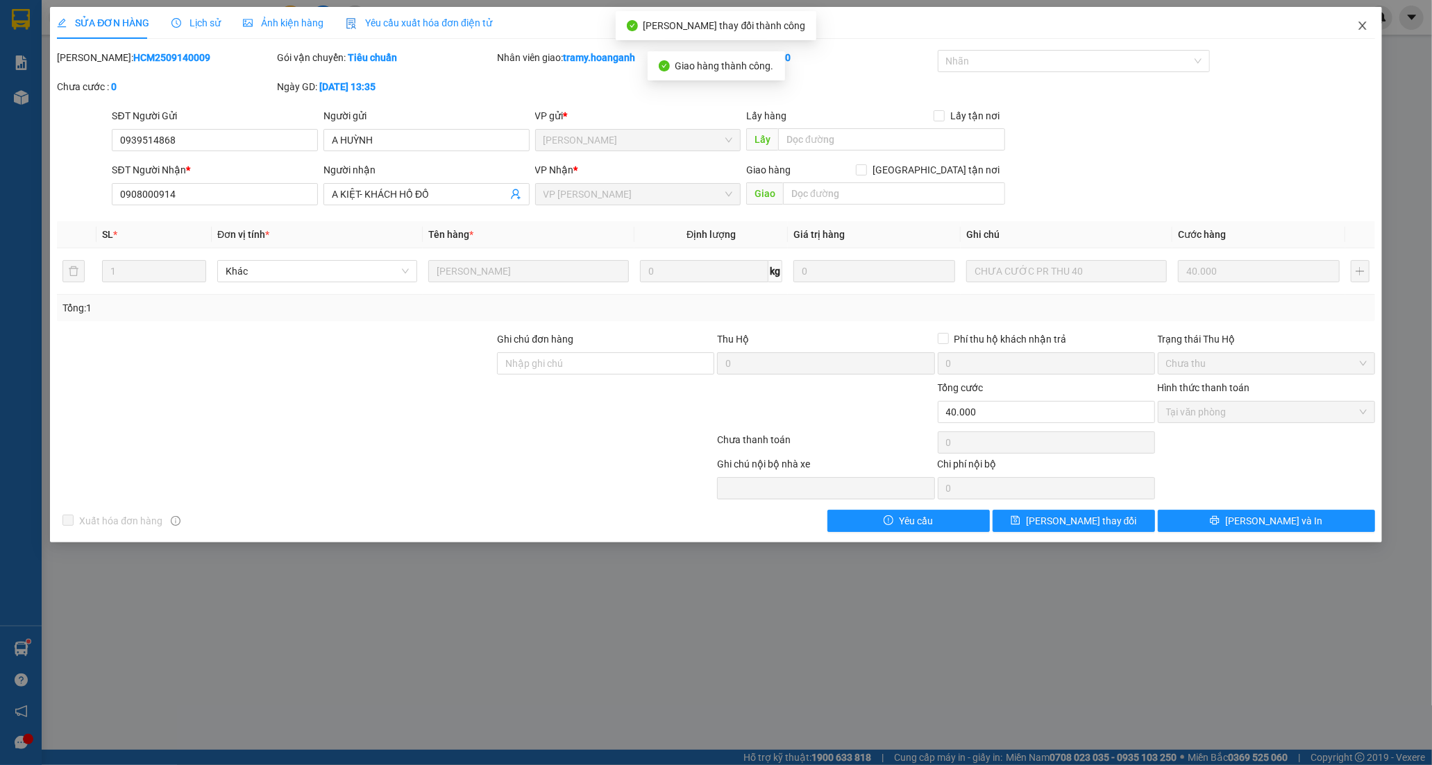
click at [1358, 28] on icon "close" at bounding box center [1362, 25] width 11 height 11
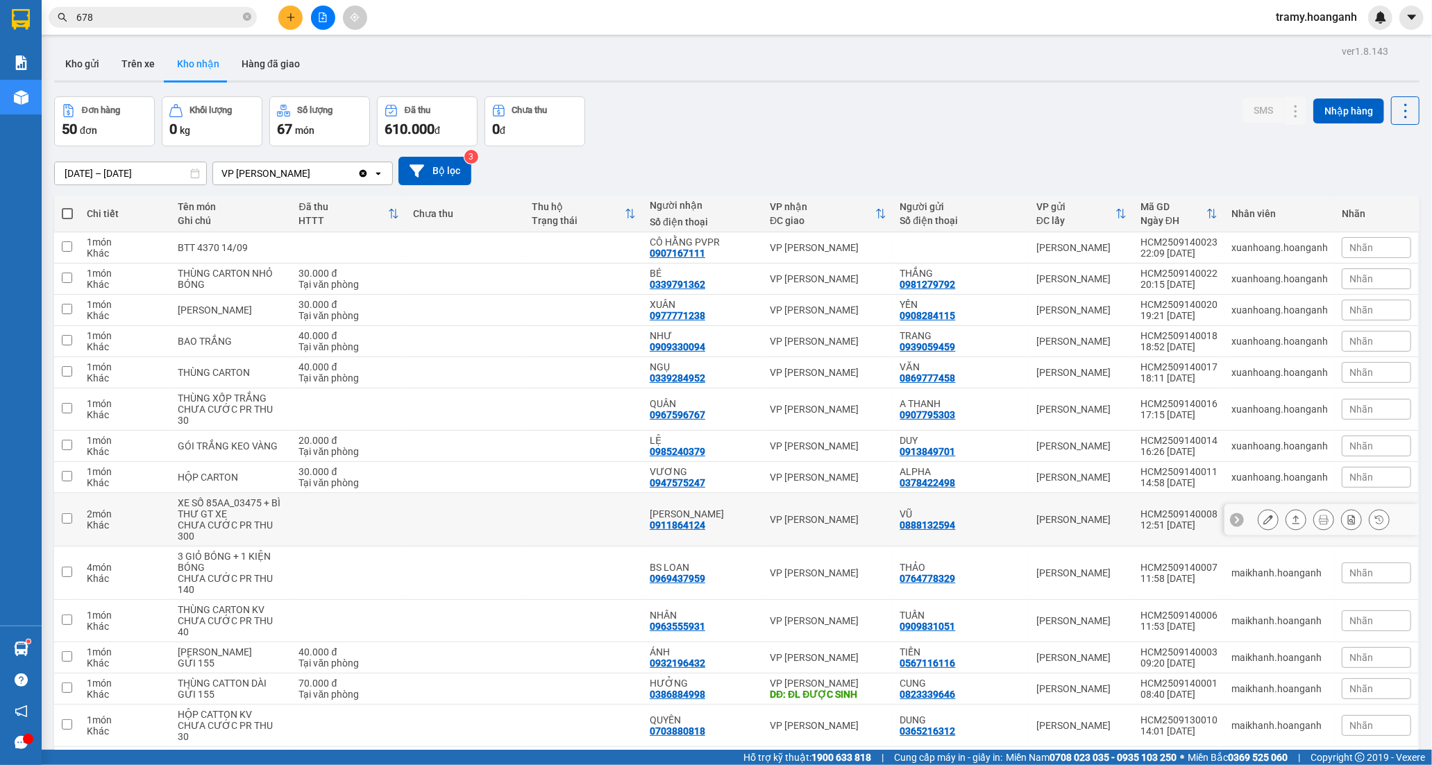
click at [524, 526] on td at bounding box center [465, 519] width 118 height 53
checkbox input "true"
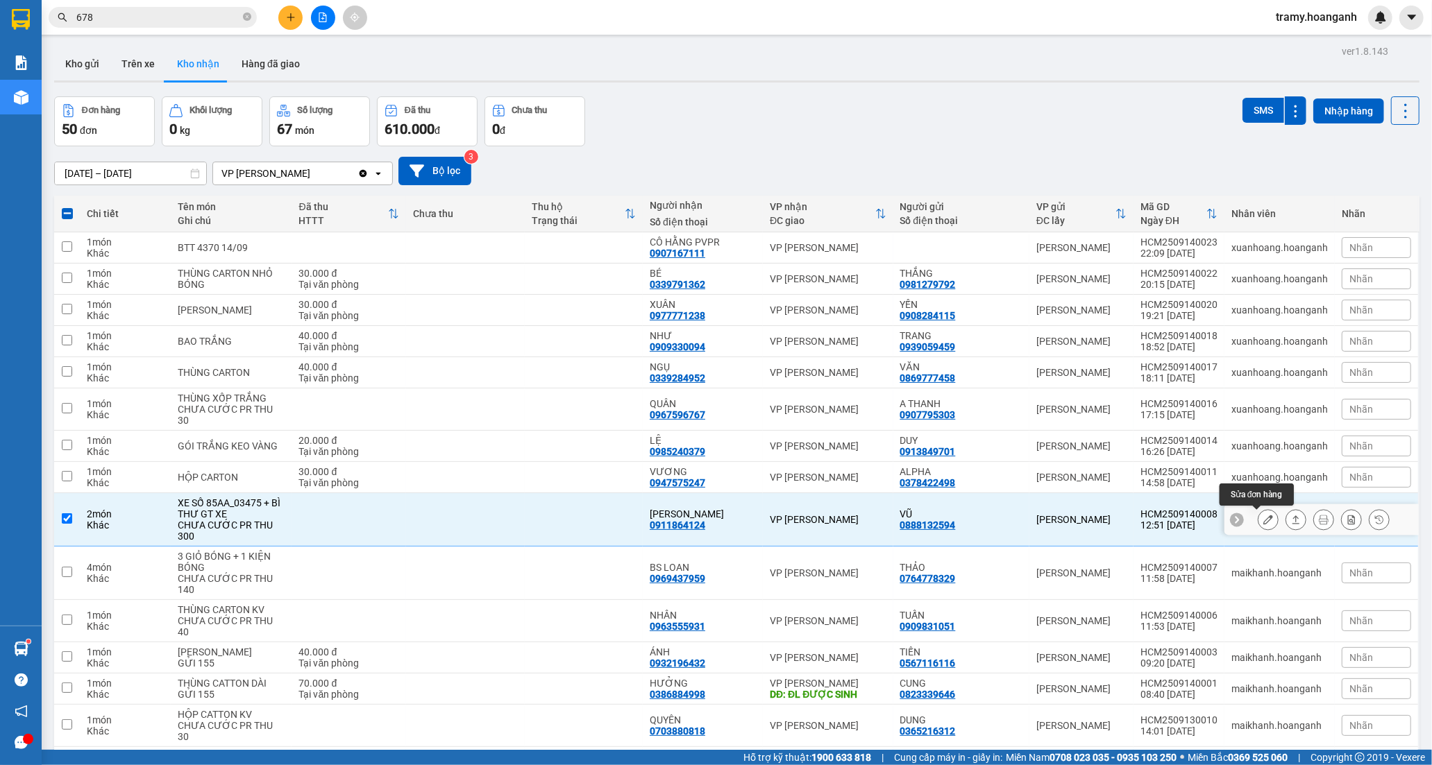
click at [1258, 526] on button at bounding box center [1267, 520] width 19 height 24
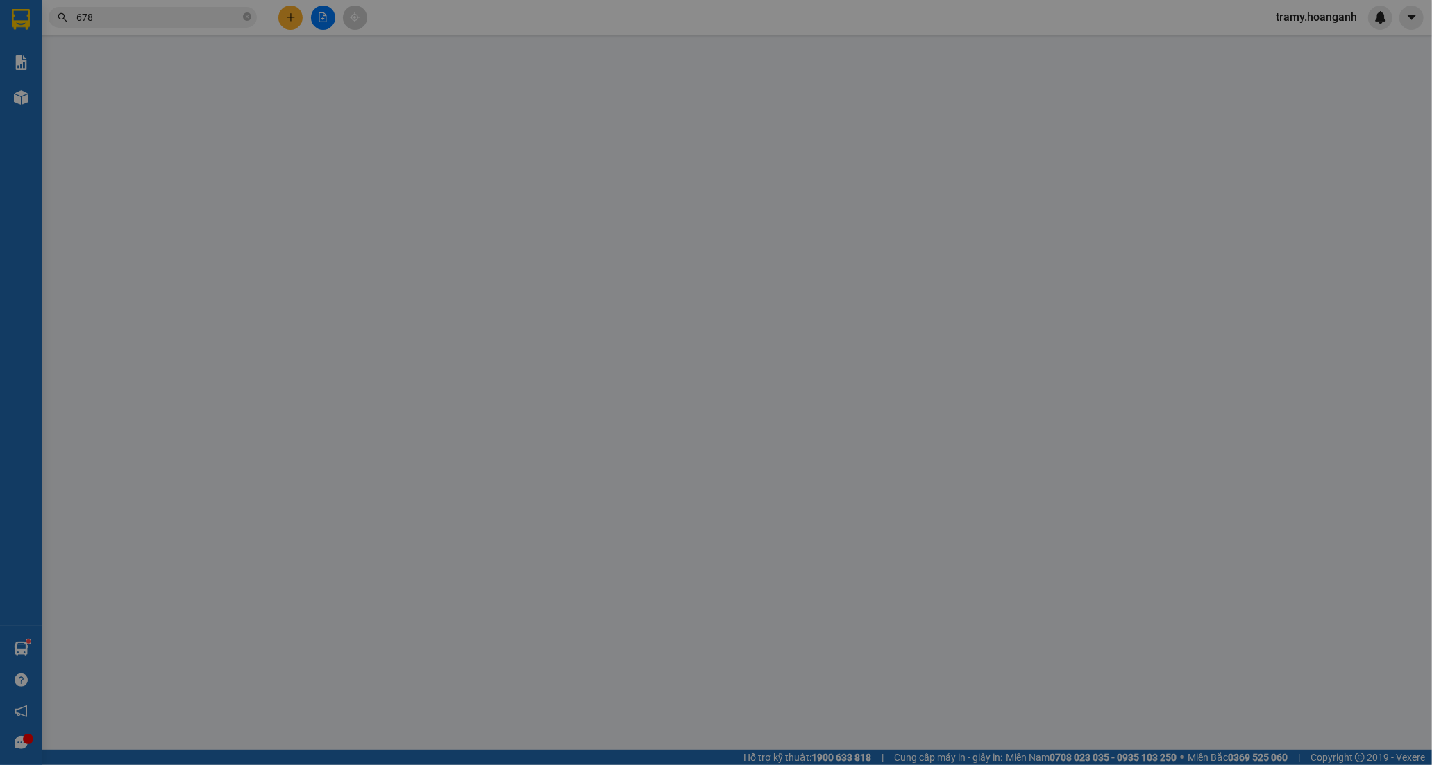
type input "0888132594"
type input "VŨ"
type input "0911864124"
type input "[PERSON_NAME]"
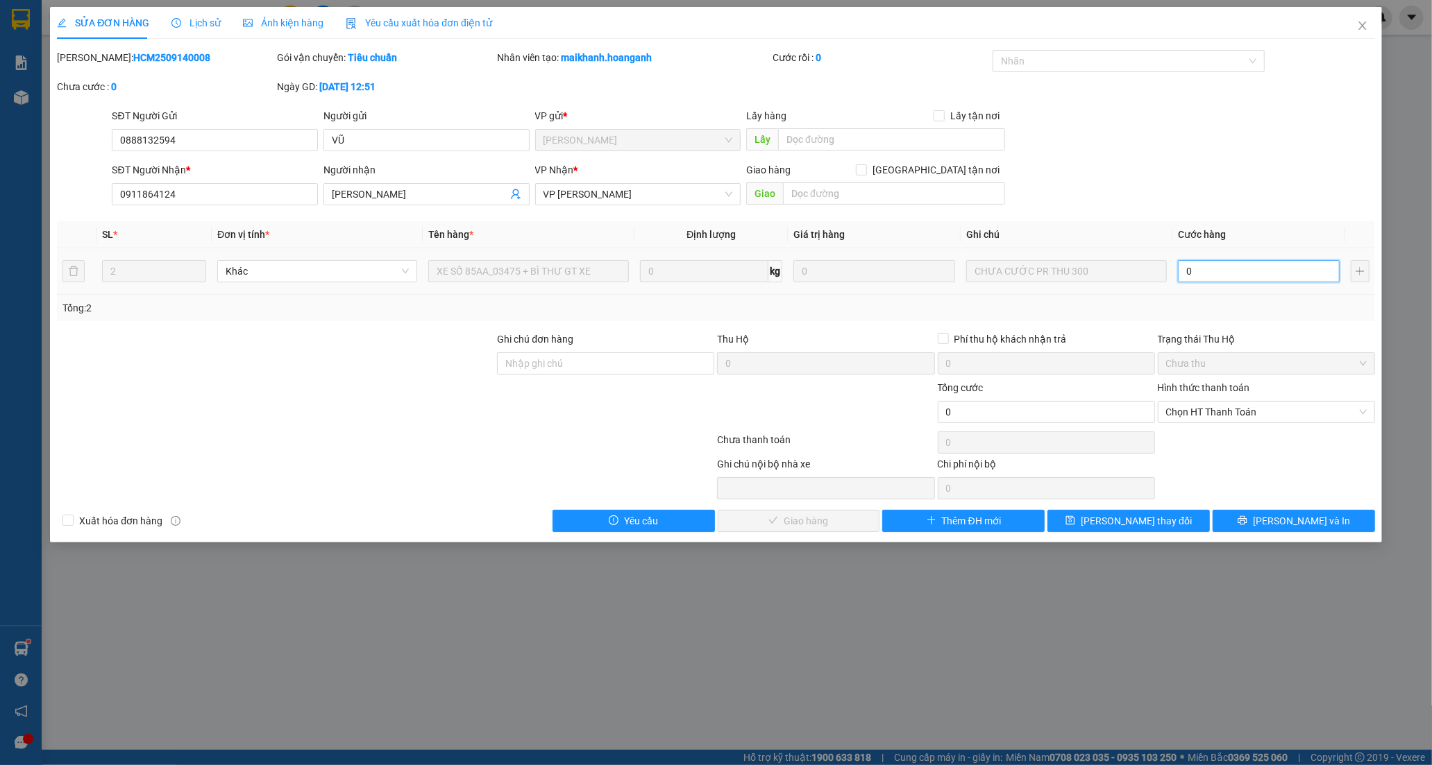
click at [1234, 268] on input "0" at bounding box center [1259, 271] width 162 height 22
type input "3"
type input "30"
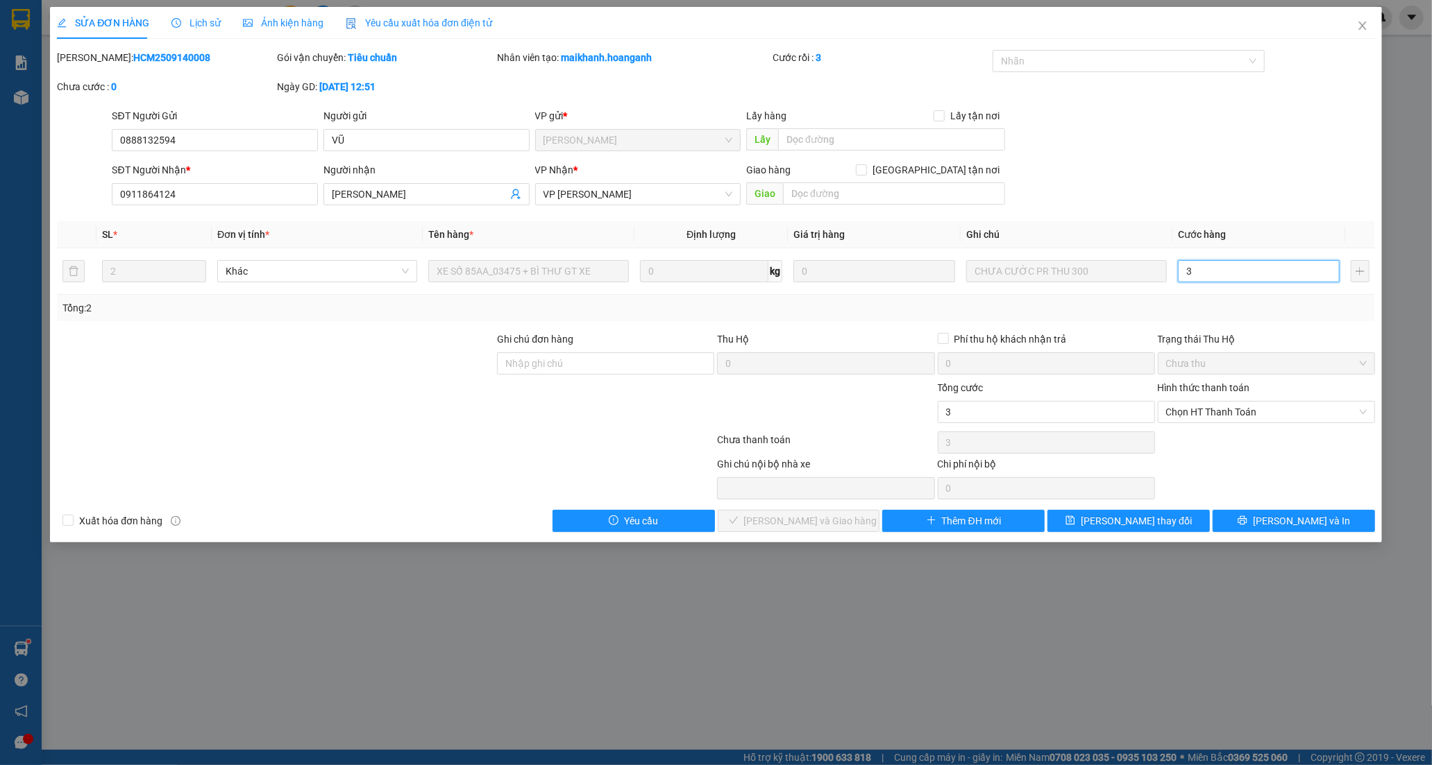
type input "30"
type input "300"
click at [1275, 408] on span "Chọn HT Thanh Toán" at bounding box center [1266, 412] width 201 height 21
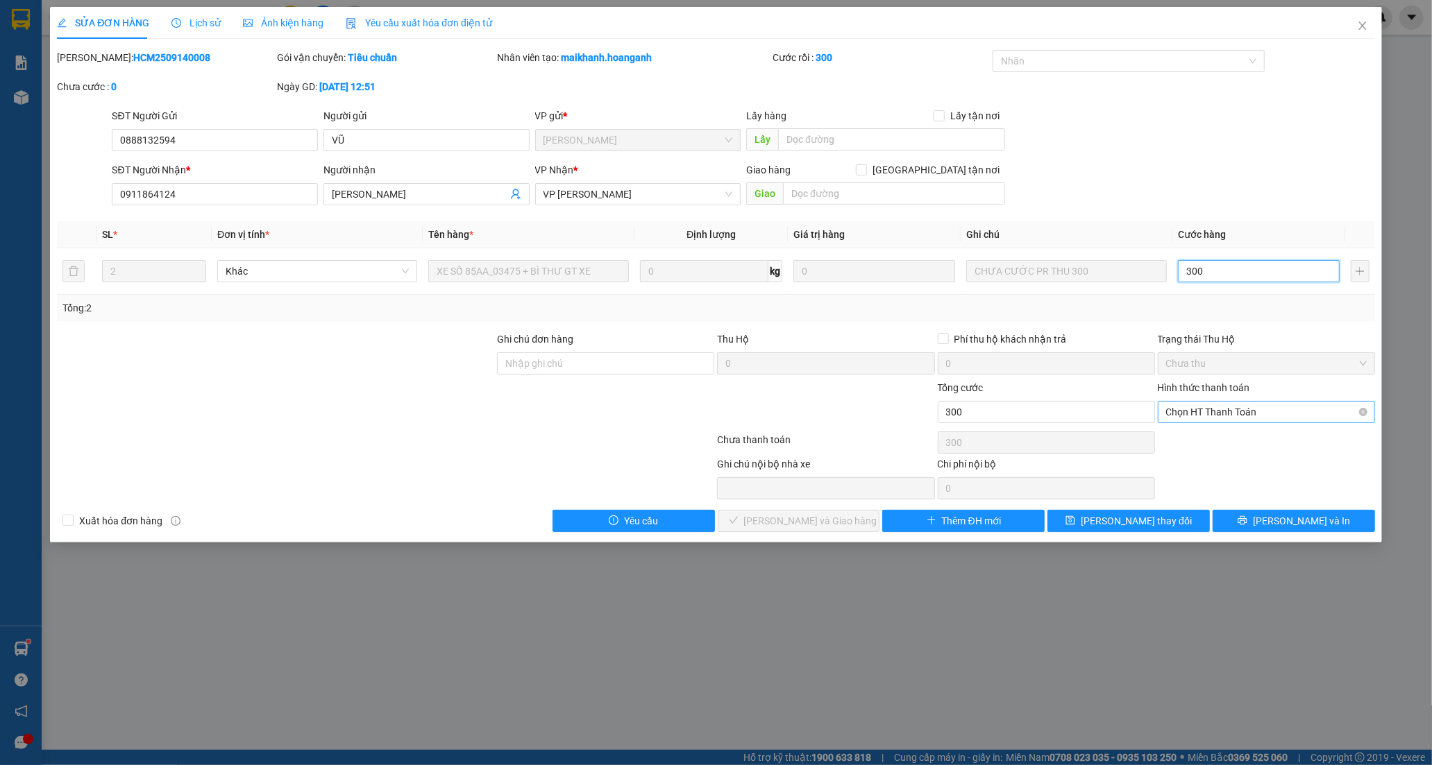
type input "300"
type input "300.000"
drag, startPoint x: 1221, startPoint y: 435, endPoint x: 1173, endPoint y: 444, distance: 48.7
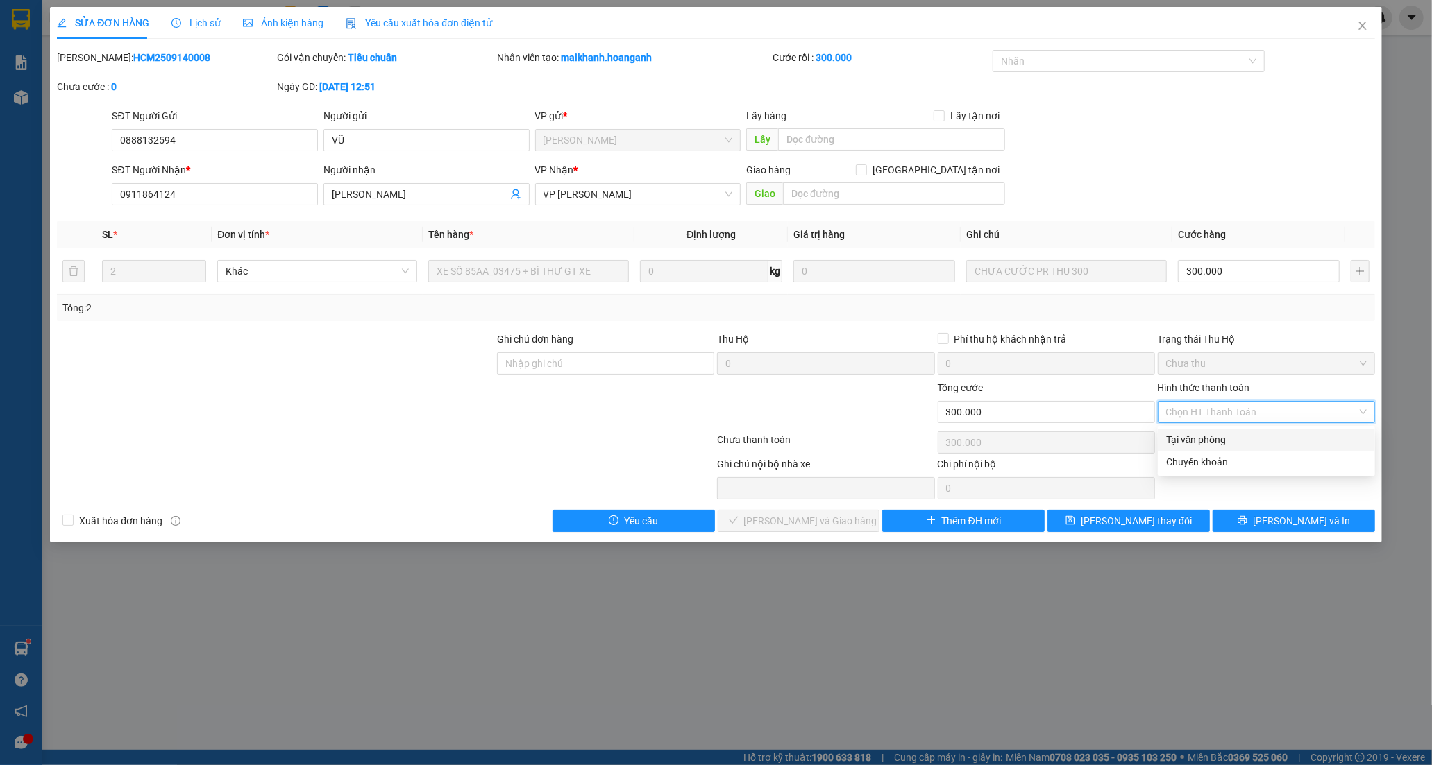
click at [1205, 438] on div "Tại văn phòng" at bounding box center [1266, 439] width 201 height 15
type input "0"
click at [1229, 411] on span "Tại văn phòng" at bounding box center [1266, 412] width 201 height 21
drag, startPoint x: 1214, startPoint y: 461, endPoint x: 1189, endPoint y: 461, distance: 25.0
click at [1209, 461] on div "Chuyển khoản" at bounding box center [1266, 462] width 201 height 15
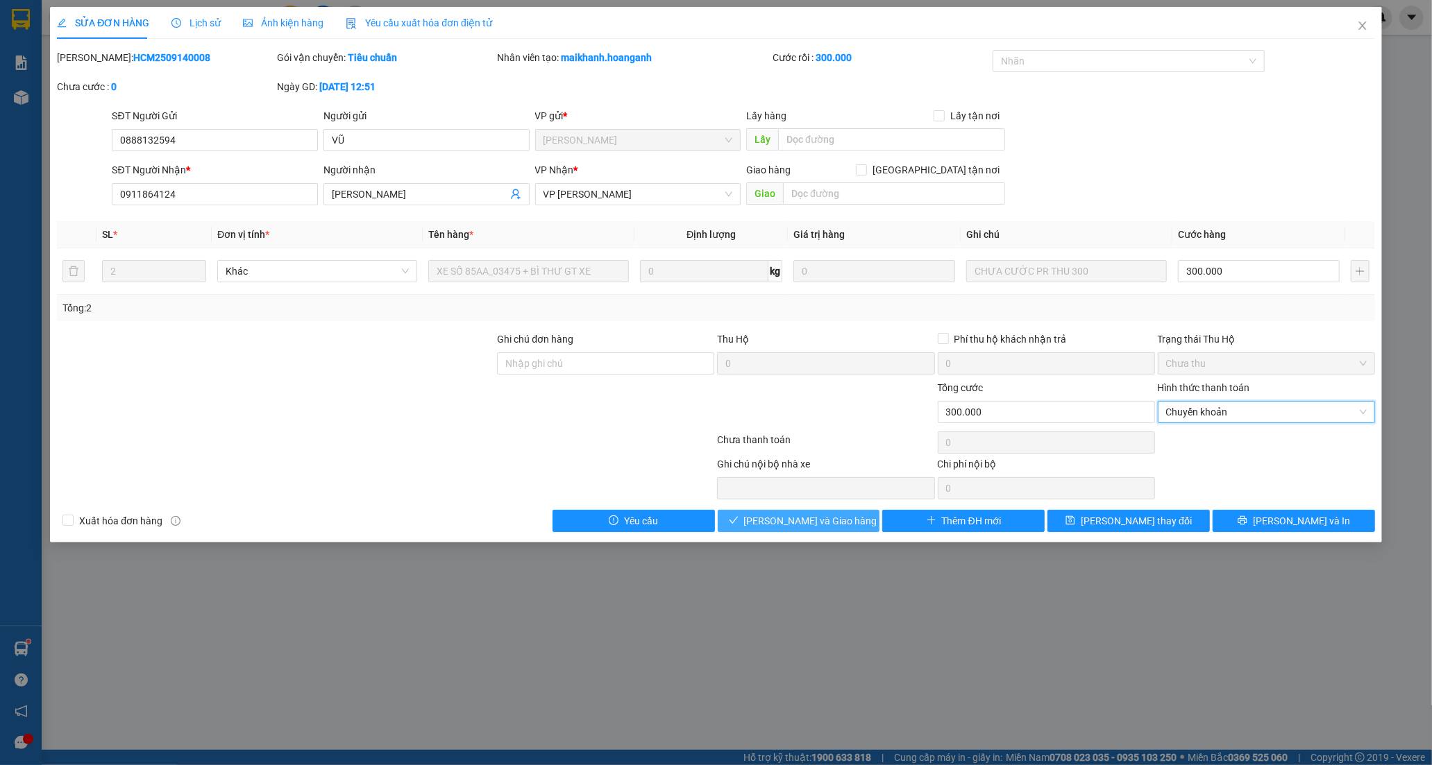
click at [771, 515] on span "[PERSON_NAME] và Giao hàng" at bounding box center [810, 521] width 133 height 15
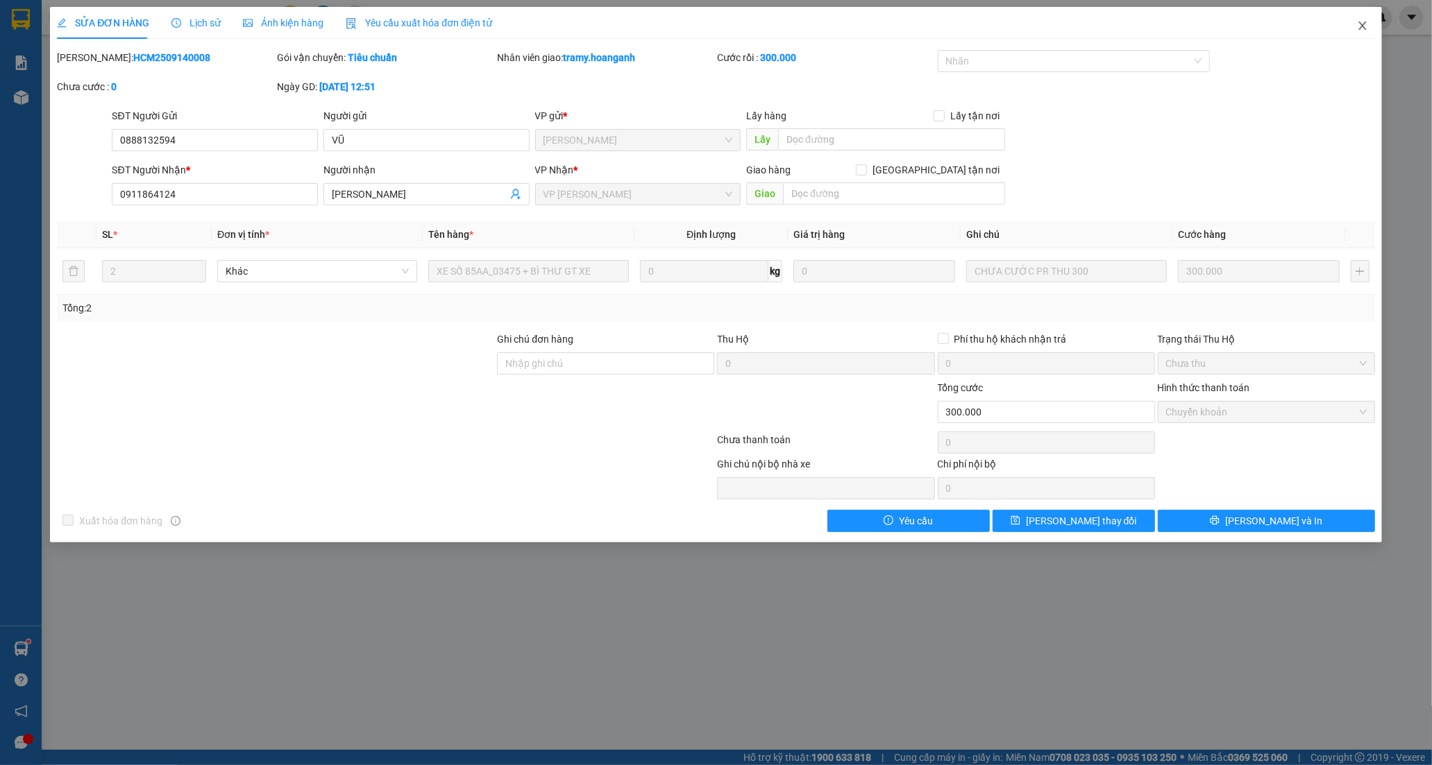
click at [1368, 23] on span "Close" at bounding box center [1362, 26] width 39 height 39
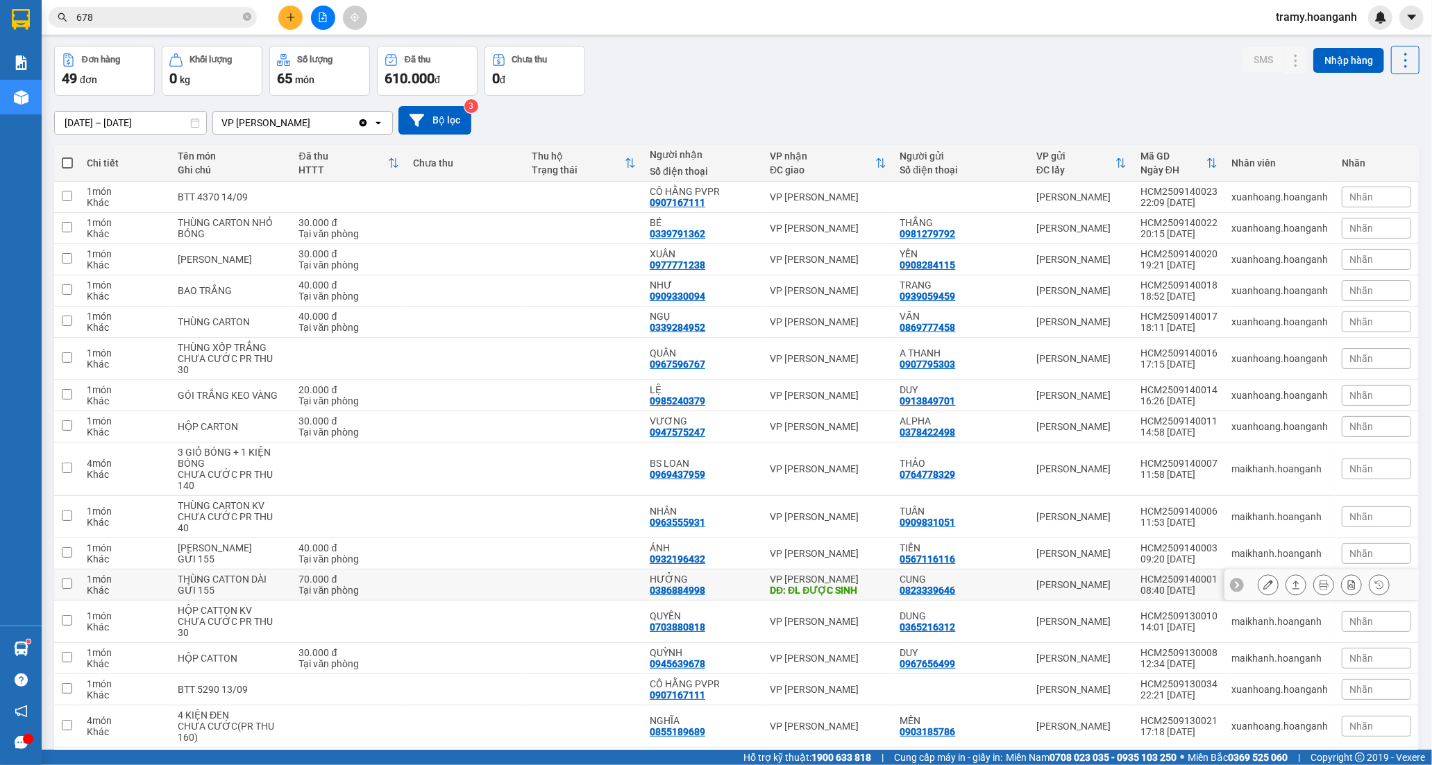
scroll to position [77, 0]
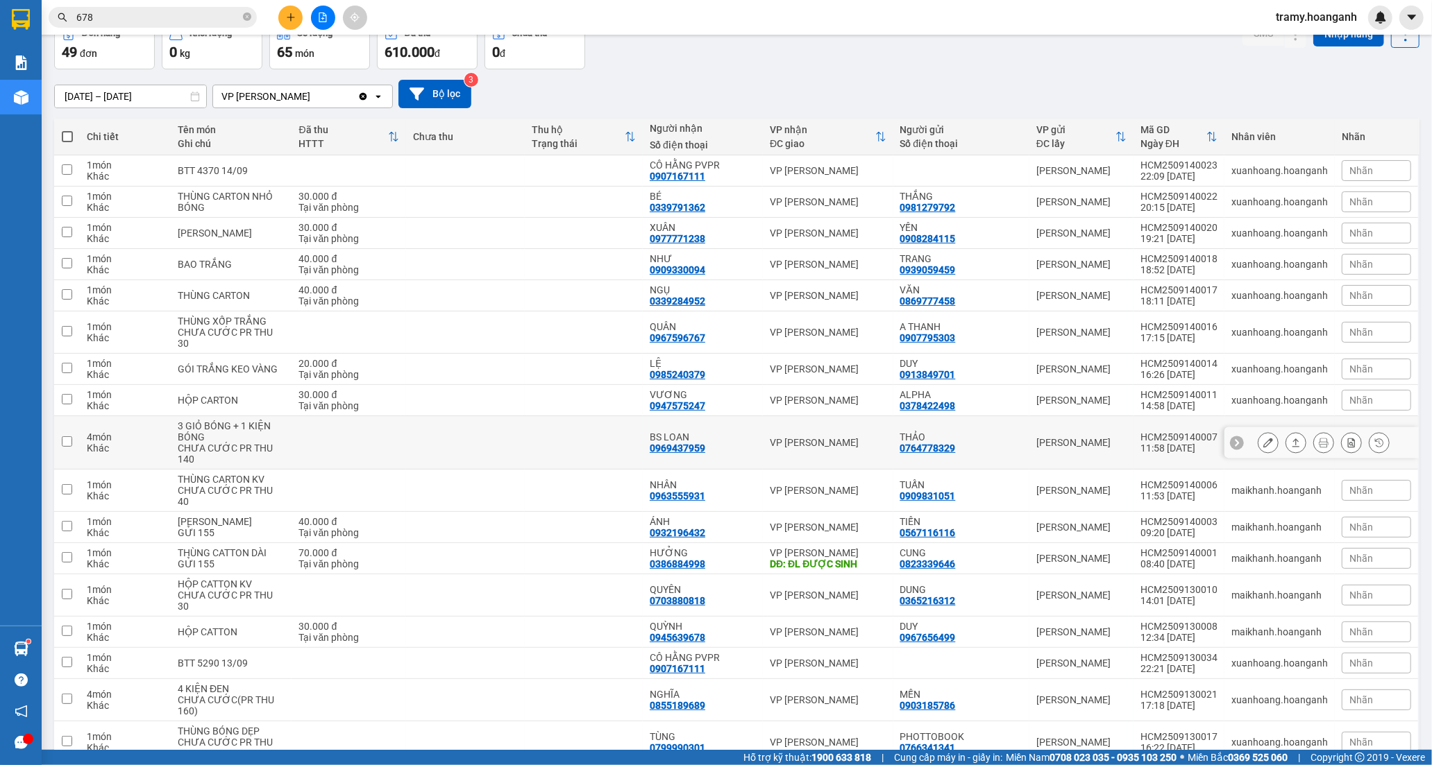
click at [718, 427] on td "BS LOAN 0969437959" at bounding box center [703, 442] width 120 height 53
checkbox input "true"
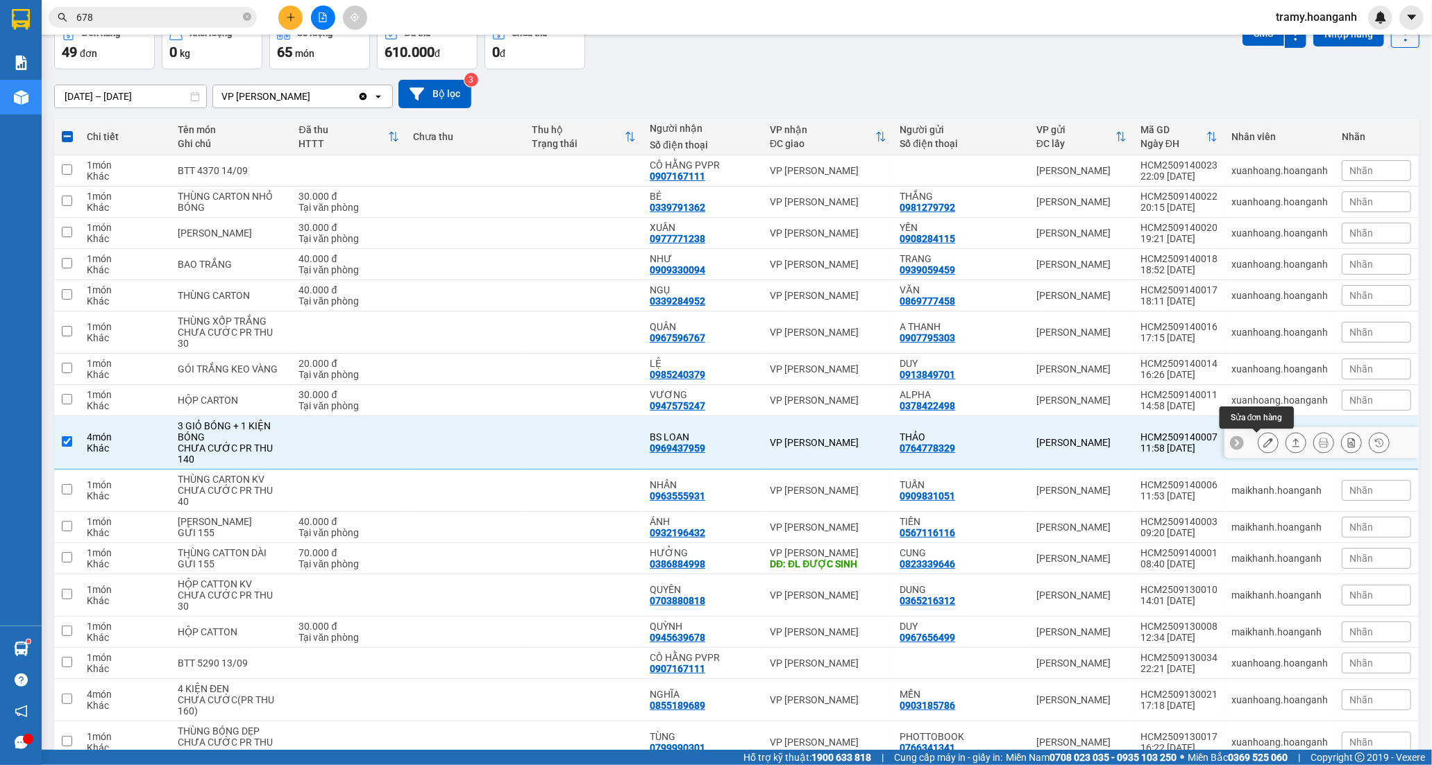
click at [1258, 438] on button at bounding box center [1267, 443] width 19 height 24
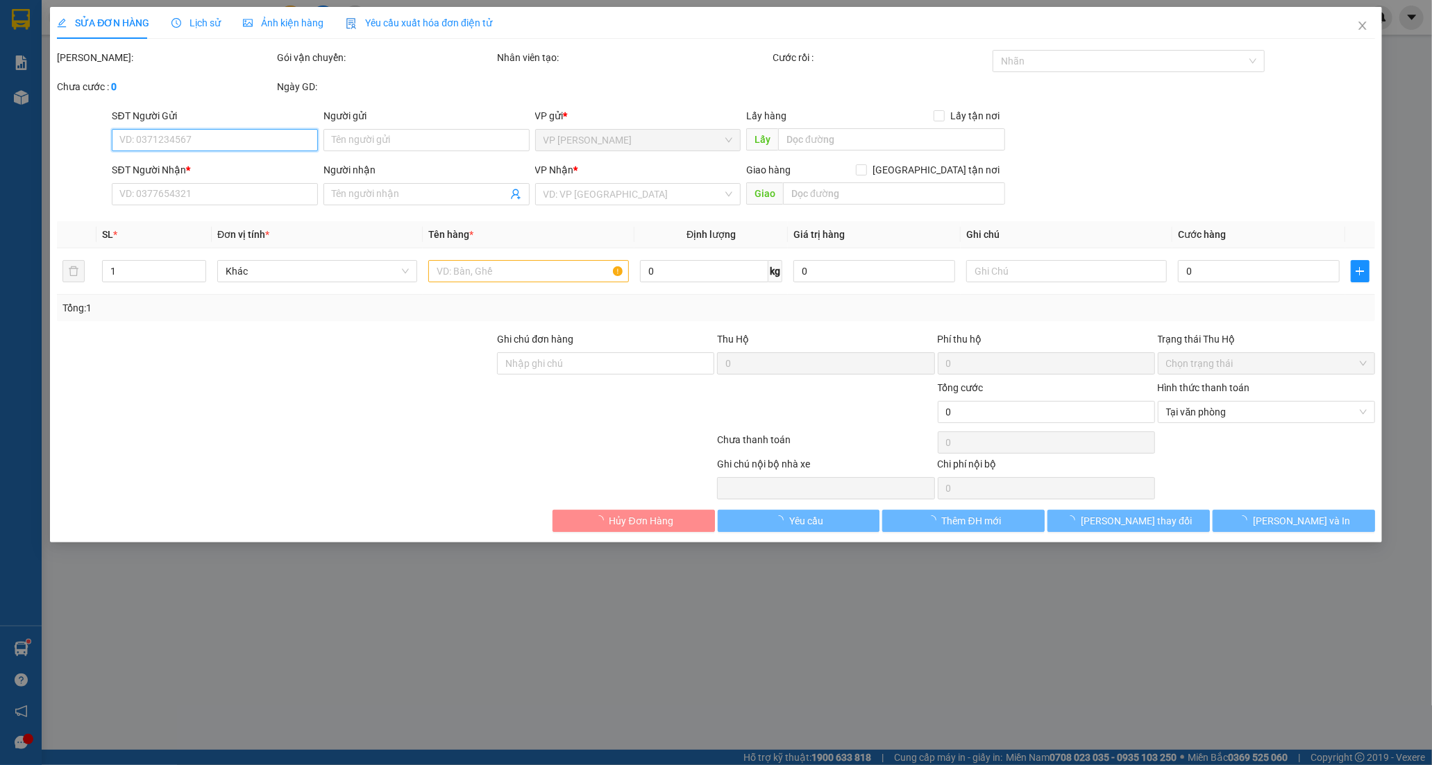
type input "0764778329"
type input "THẢO"
type input "0969437959"
type input "BS LOAN"
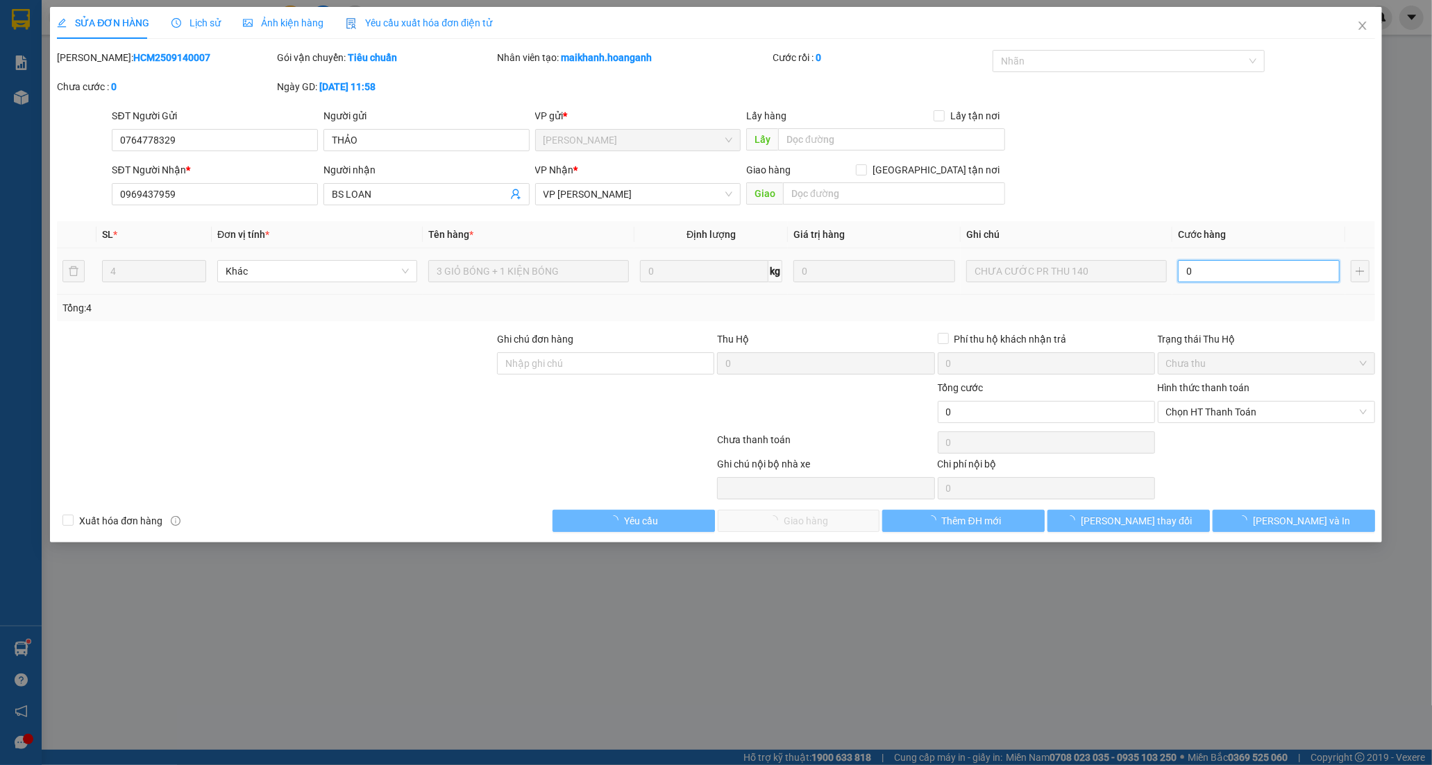
click at [1225, 272] on input "0" at bounding box center [1259, 271] width 162 height 22
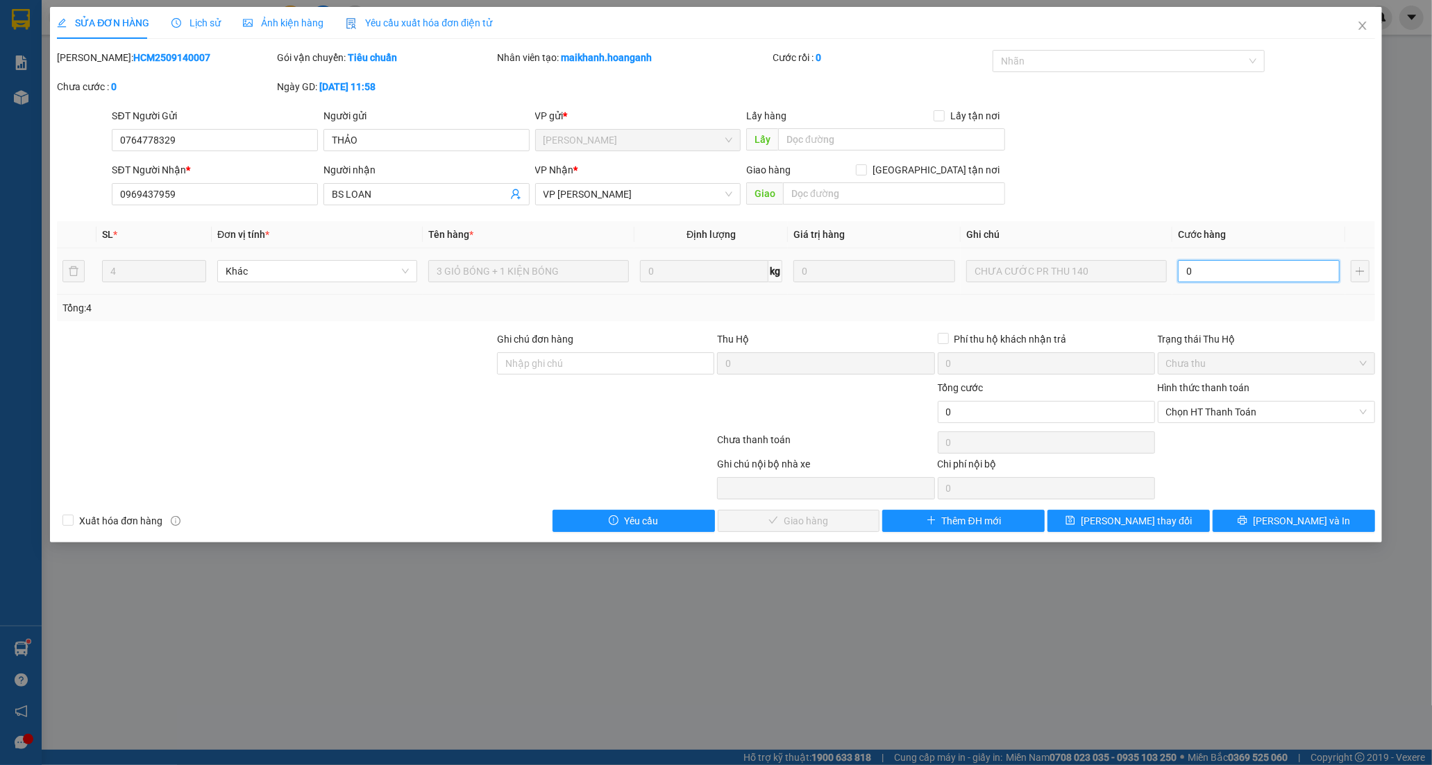
type input "1"
type input "14"
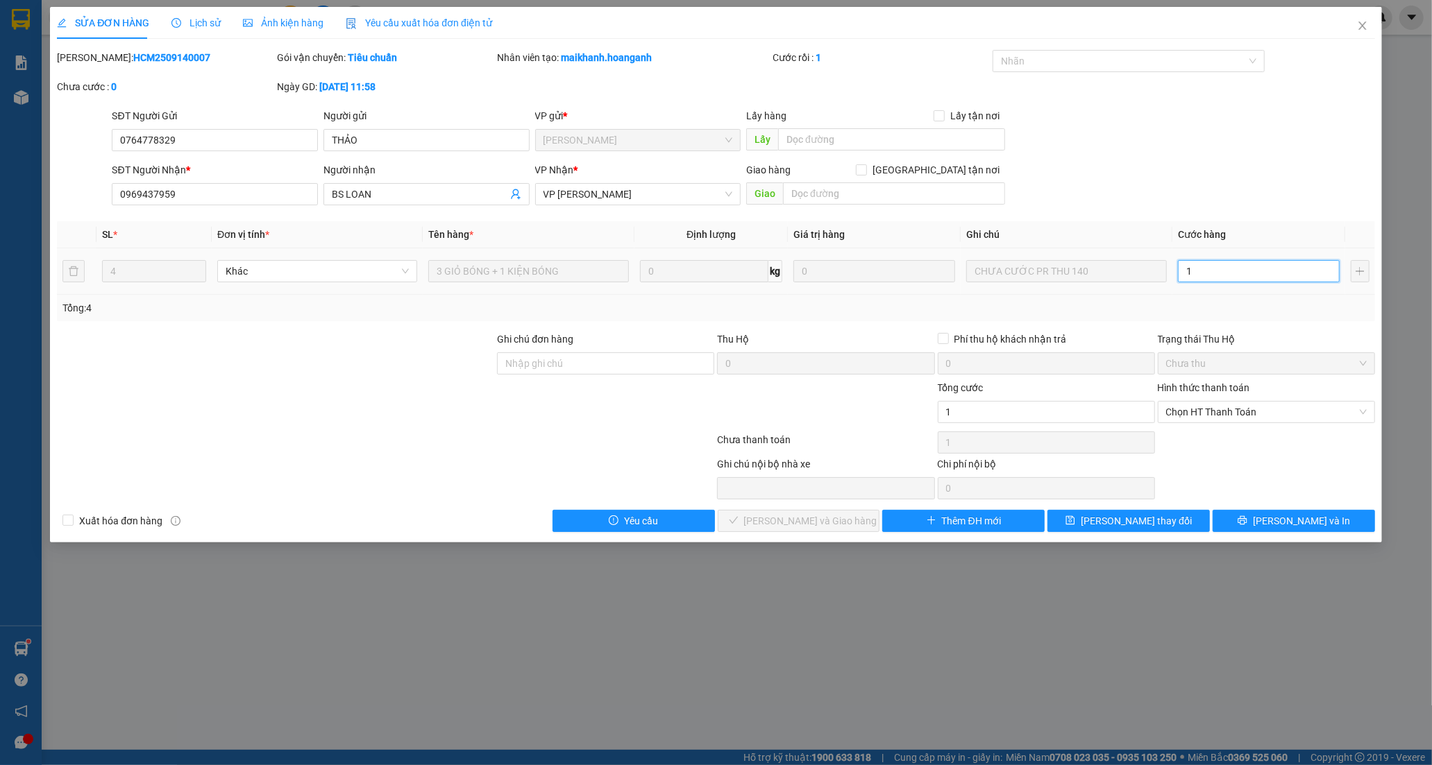
type input "14"
type input "140"
click at [1250, 417] on span "Chọn HT Thanh Toán" at bounding box center [1266, 412] width 201 height 21
type input "140"
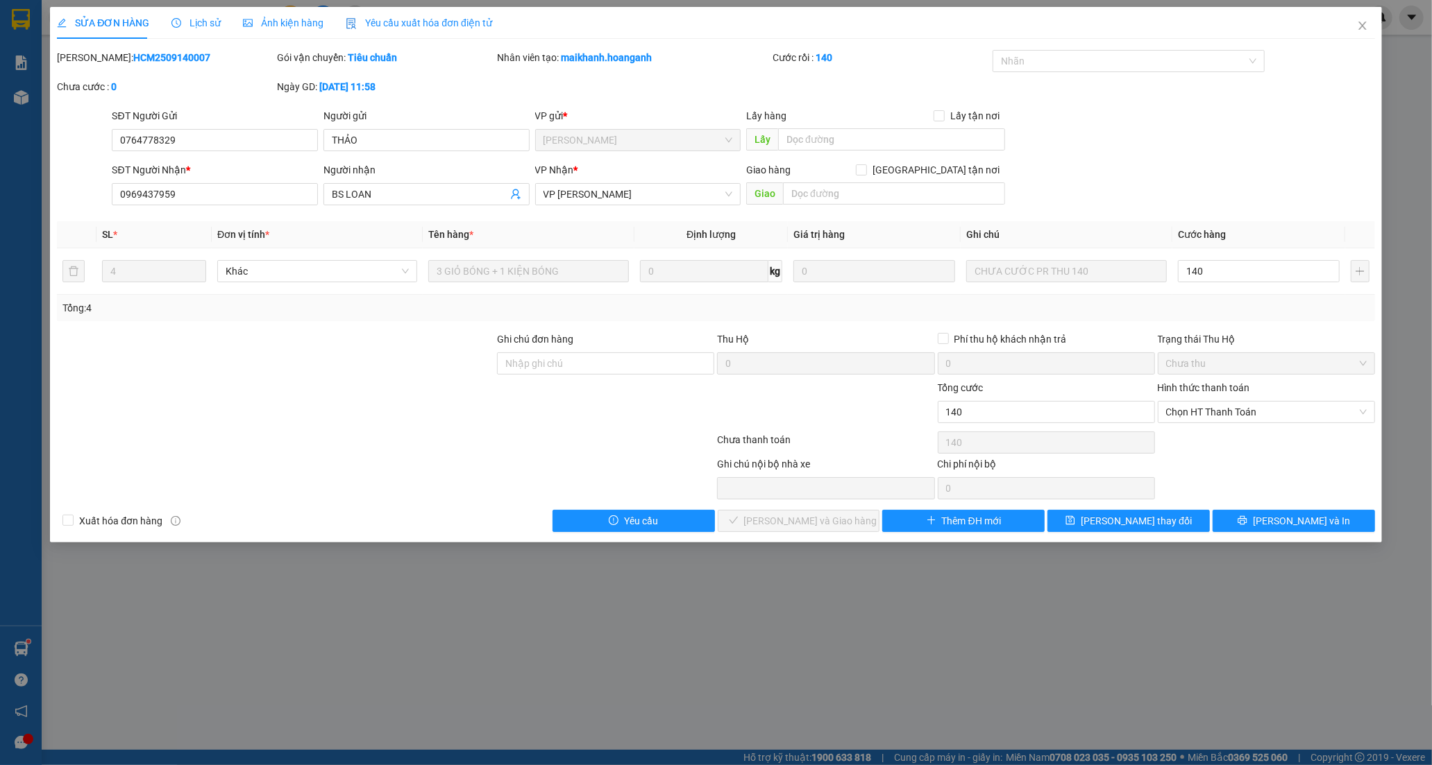
type input "140.000"
drag, startPoint x: 1217, startPoint y: 446, endPoint x: 1173, endPoint y: 448, distance: 43.8
click at [1217, 446] on div "Tại văn phòng" at bounding box center [1266, 439] width 201 height 15
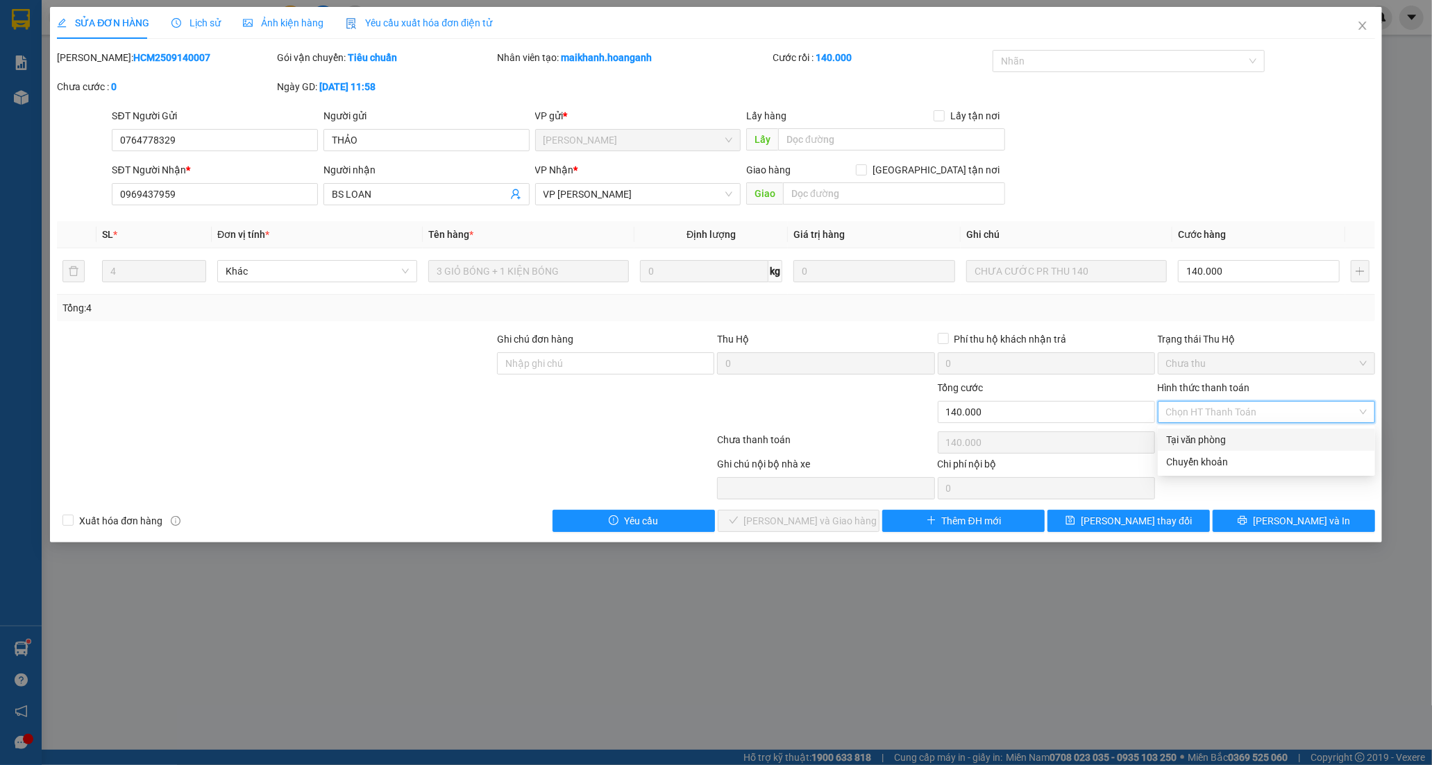
type input "0"
click at [771, 518] on span "[PERSON_NAME] và Giao hàng" at bounding box center [810, 521] width 133 height 15
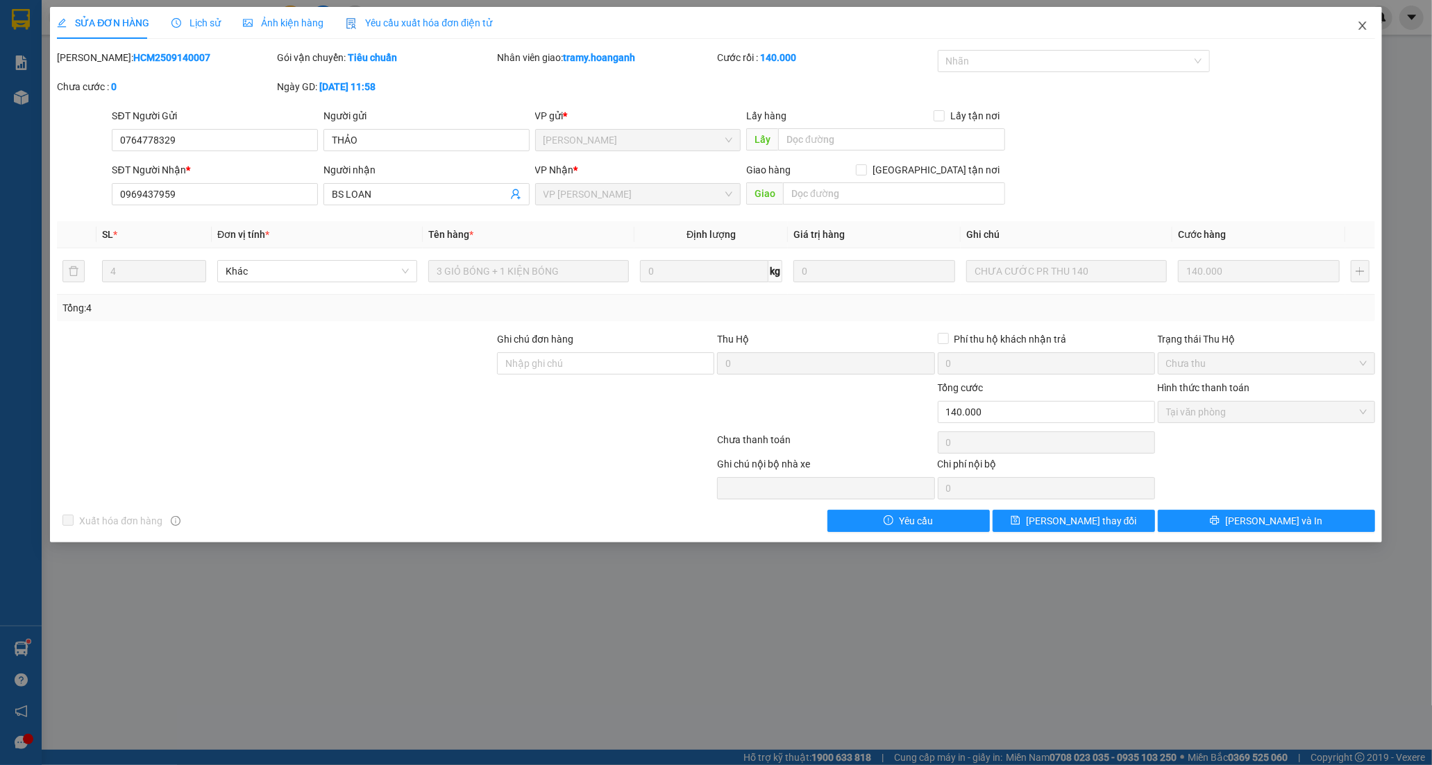
click at [1362, 19] on span "Close" at bounding box center [1362, 26] width 39 height 39
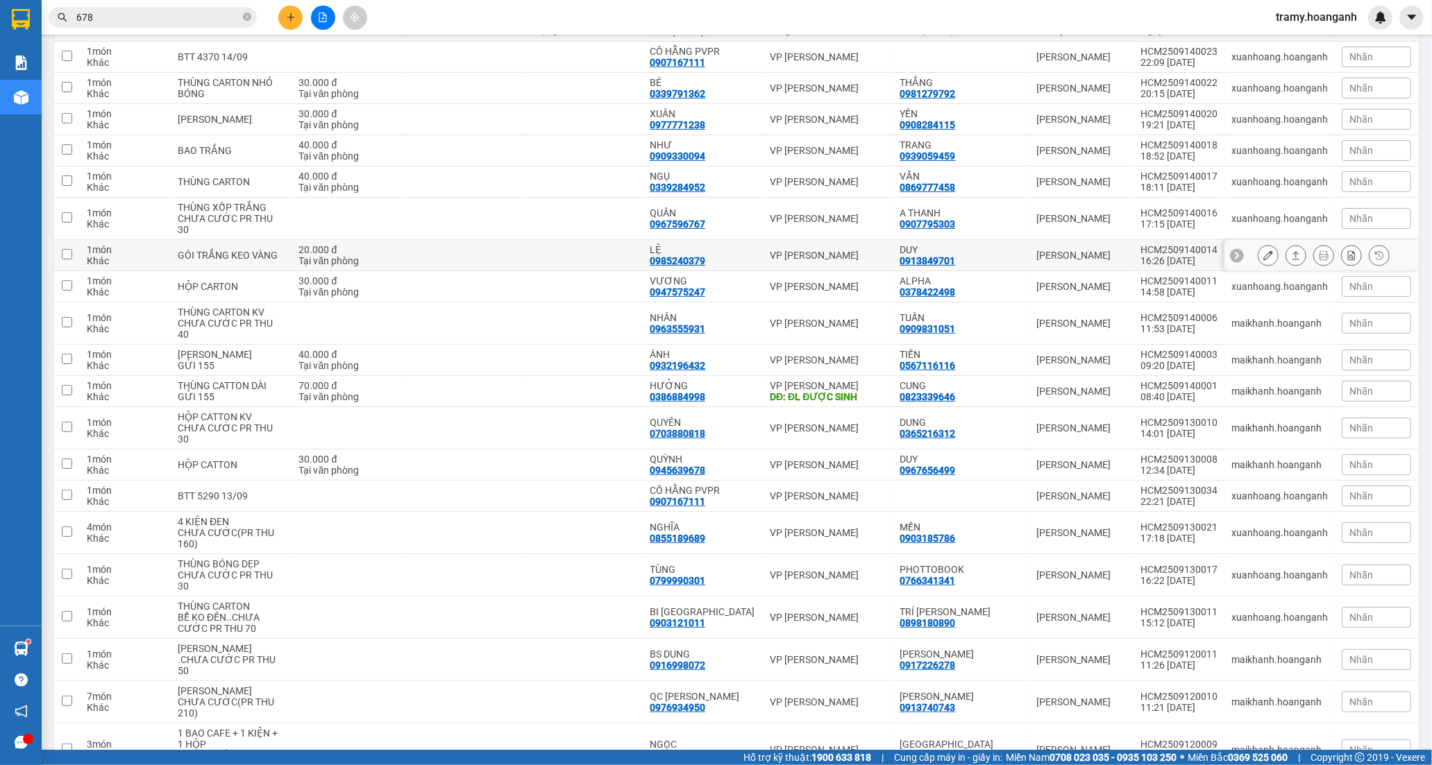
scroll to position [154, 0]
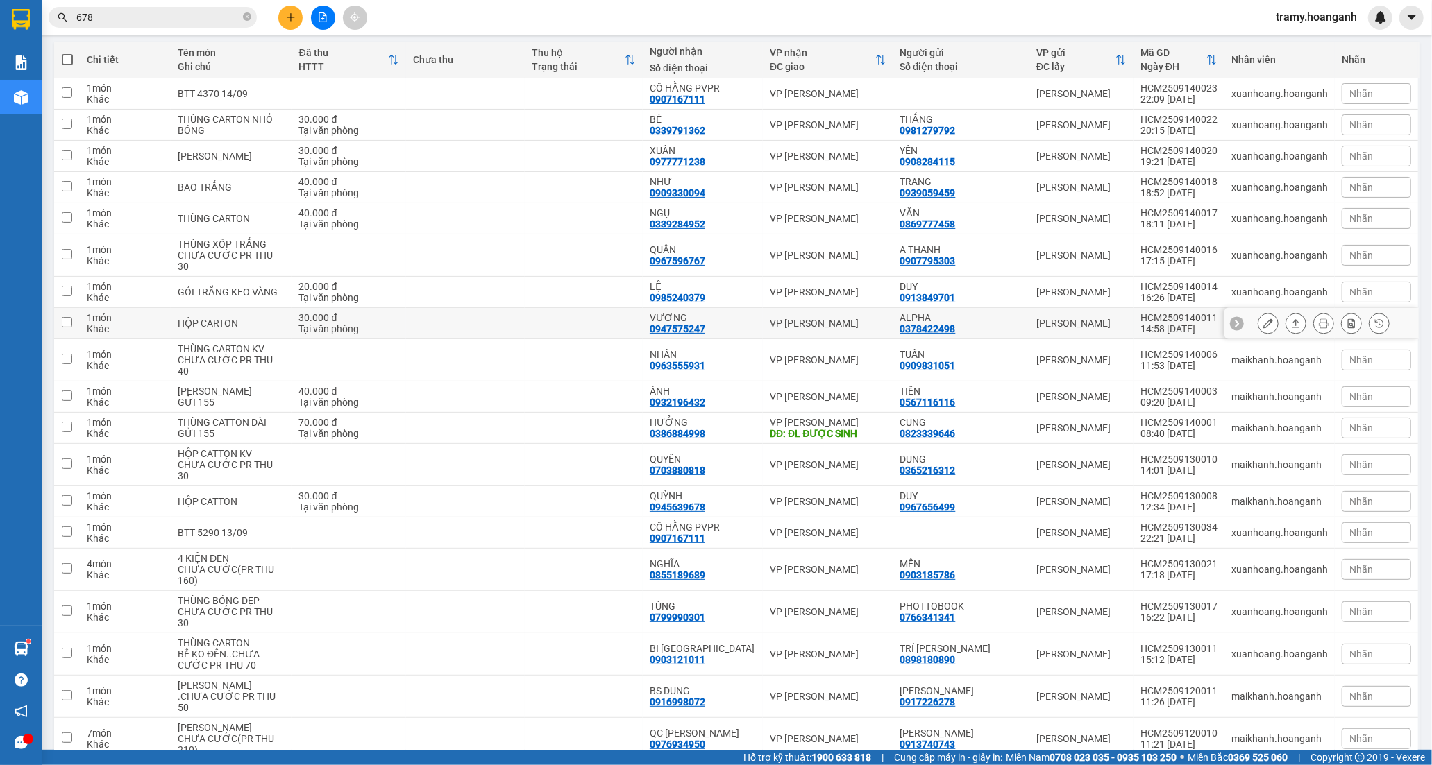
click at [727, 316] on div "VƯƠNG" at bounding box center [703, 317] width 106 height 11
checkbox input "true"
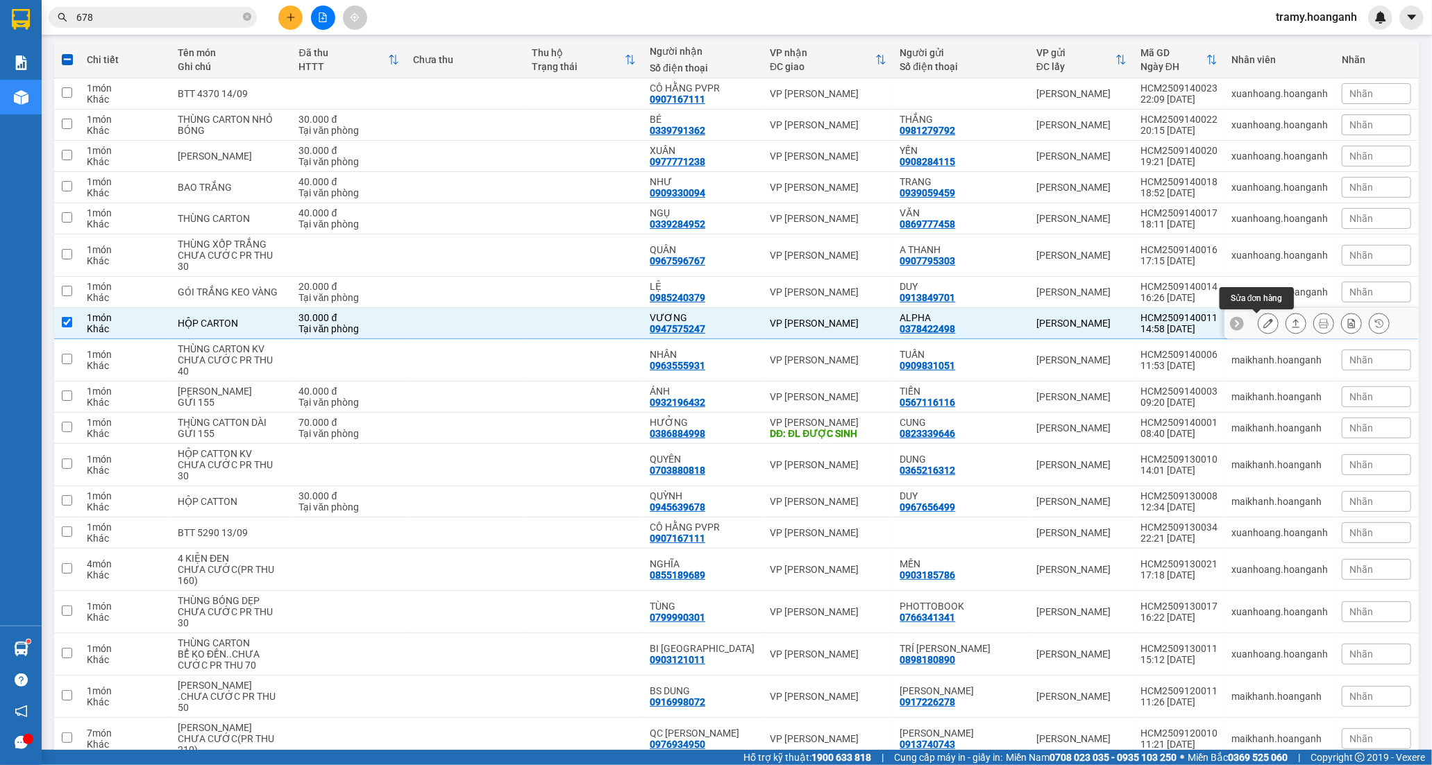
click at [1258, 316] on button at bounding box center [1267, 324] width 19 height 24
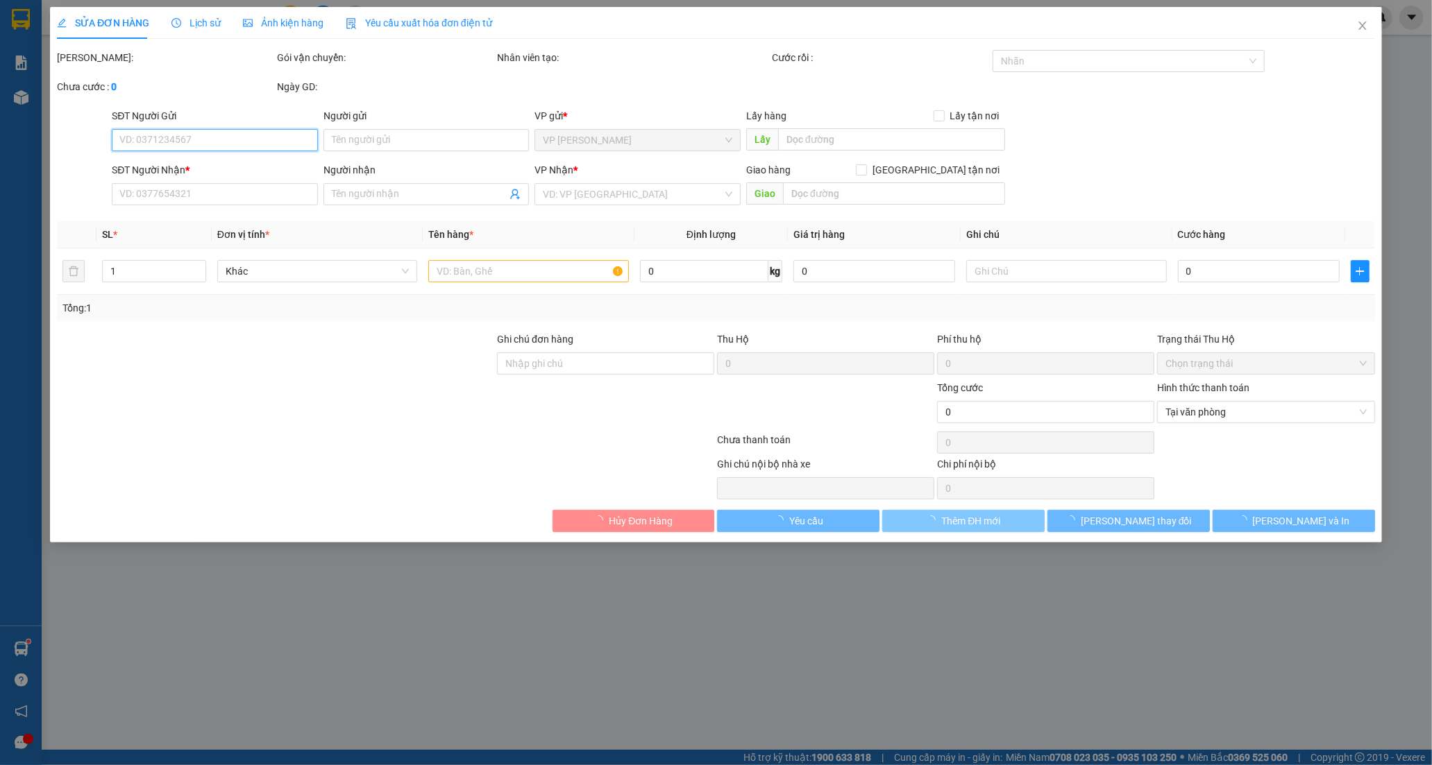
type input "0378422498"
type input "ALPHA"
type input "0947575247"
type input "VƯƠNG"
type input "30.000"
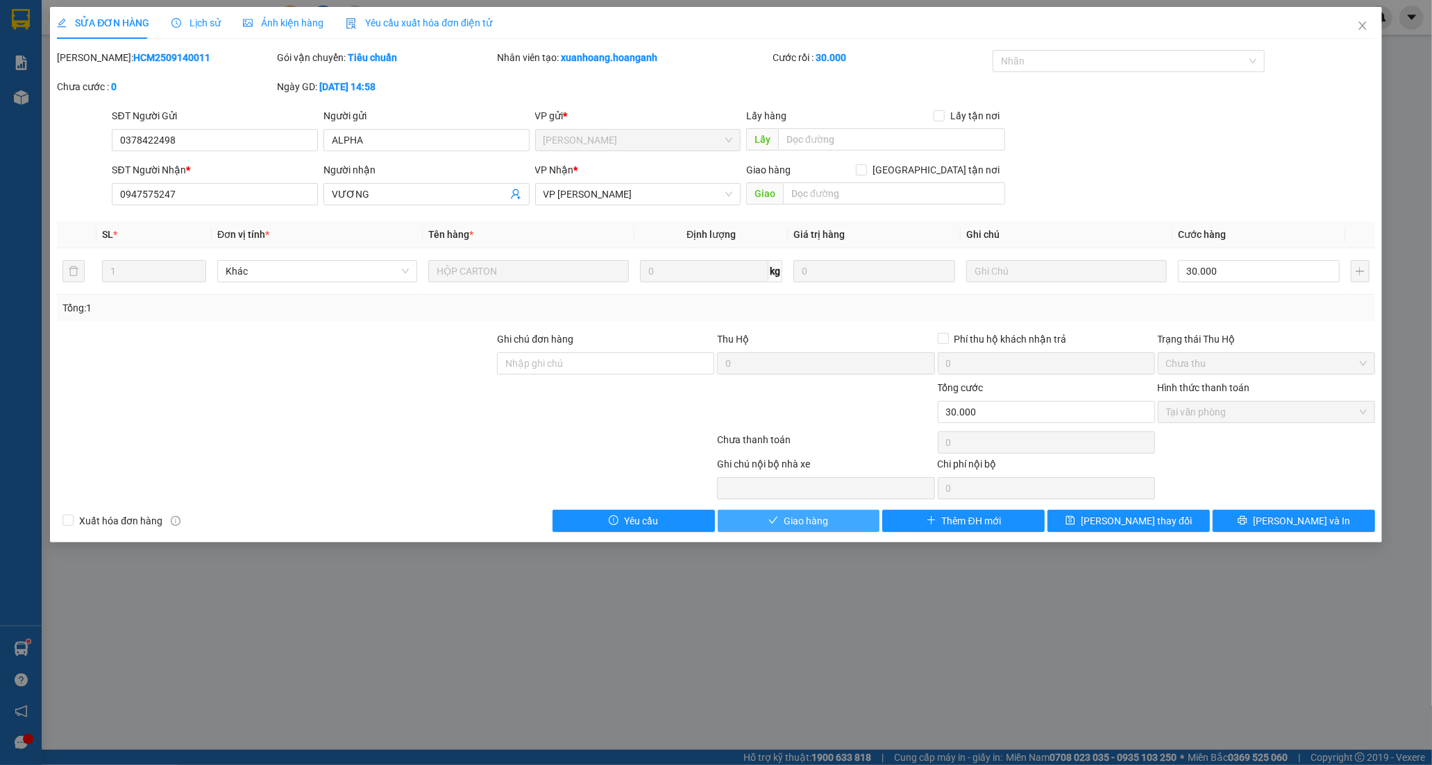
click at [766, 518] on button "Giao hàng" at bounding box center [799, 521] width 162 height 22
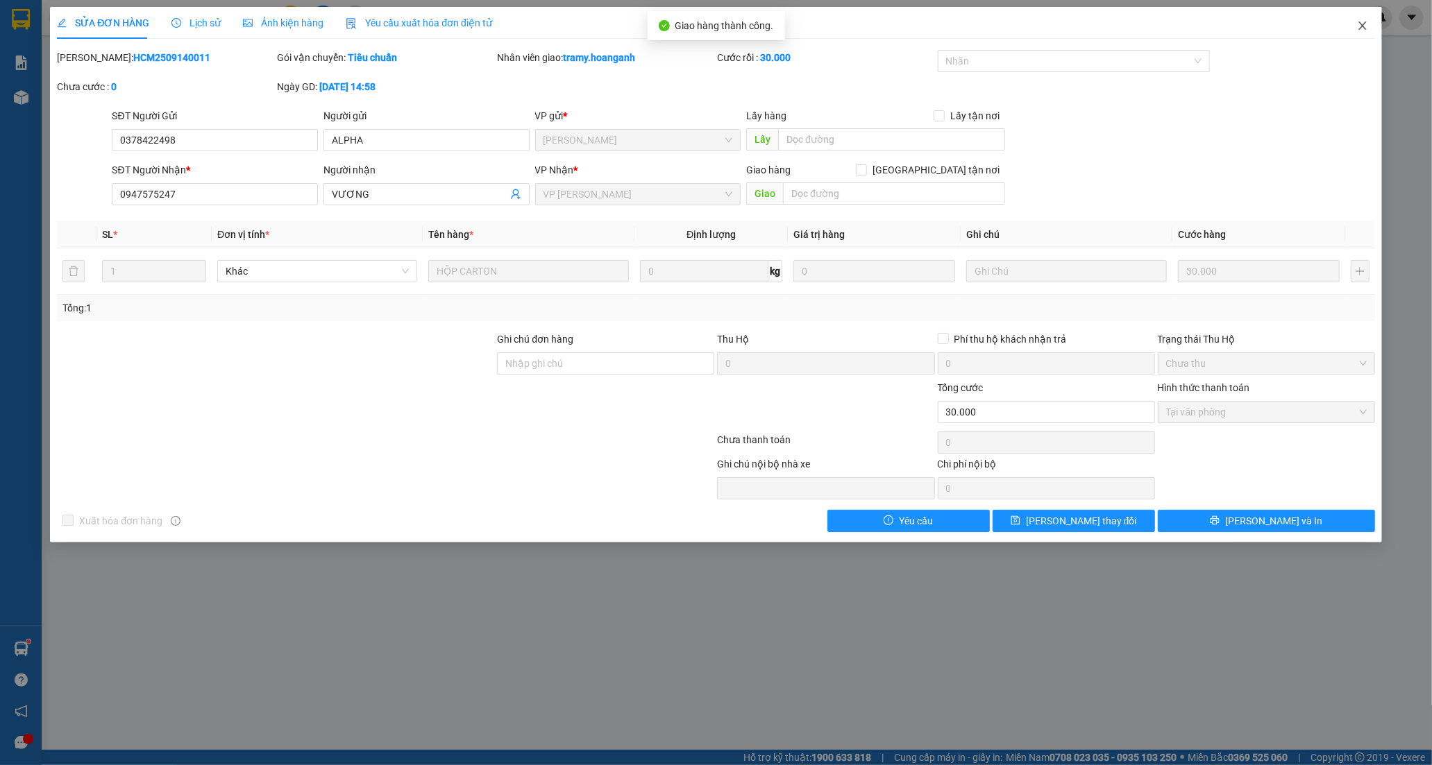
click at [1366, 21] on icon "close" at bounding box center [1362, 25] width 11 height 11
